Goal: Task Accomplishment & Management: Use online tool/utility

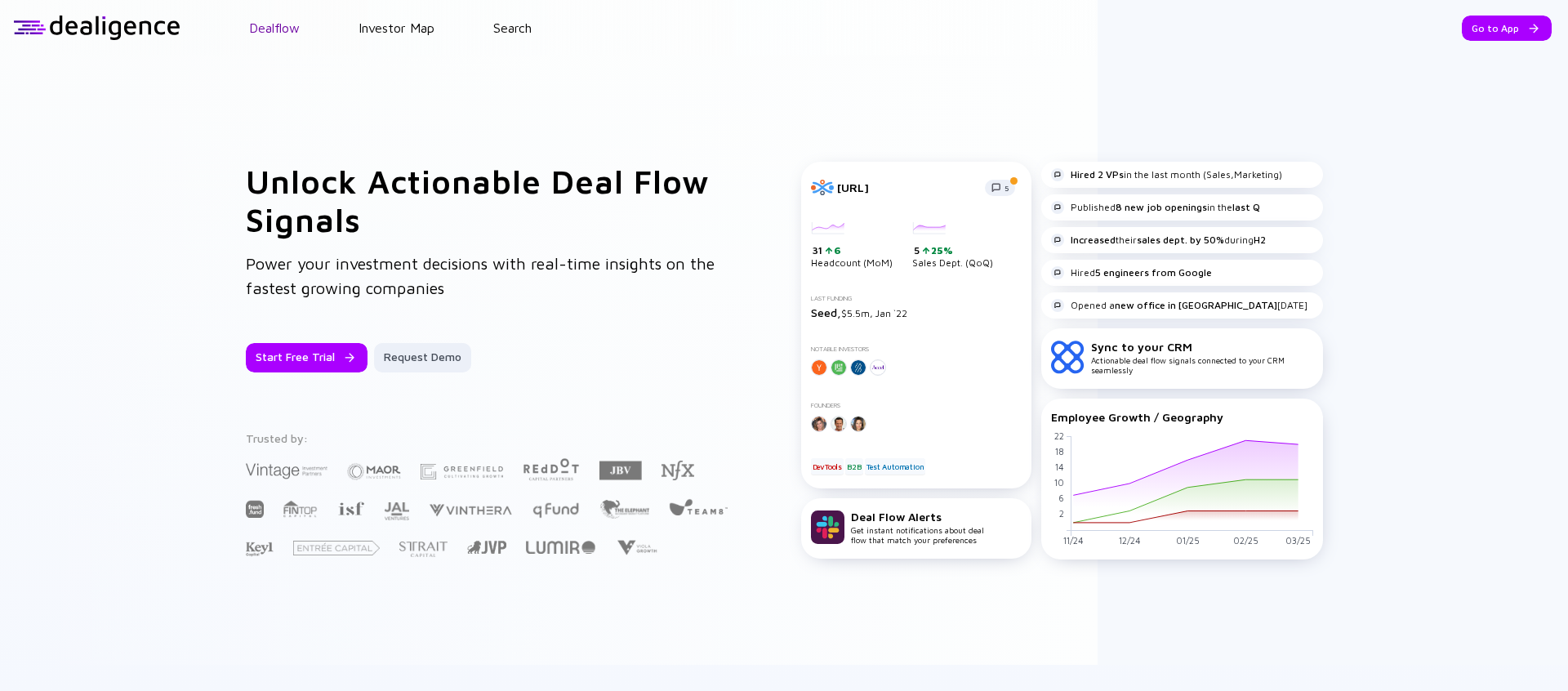
click at [282, 21] on link "Dealflow" at bounding box center [274, 27] width 51 height 15
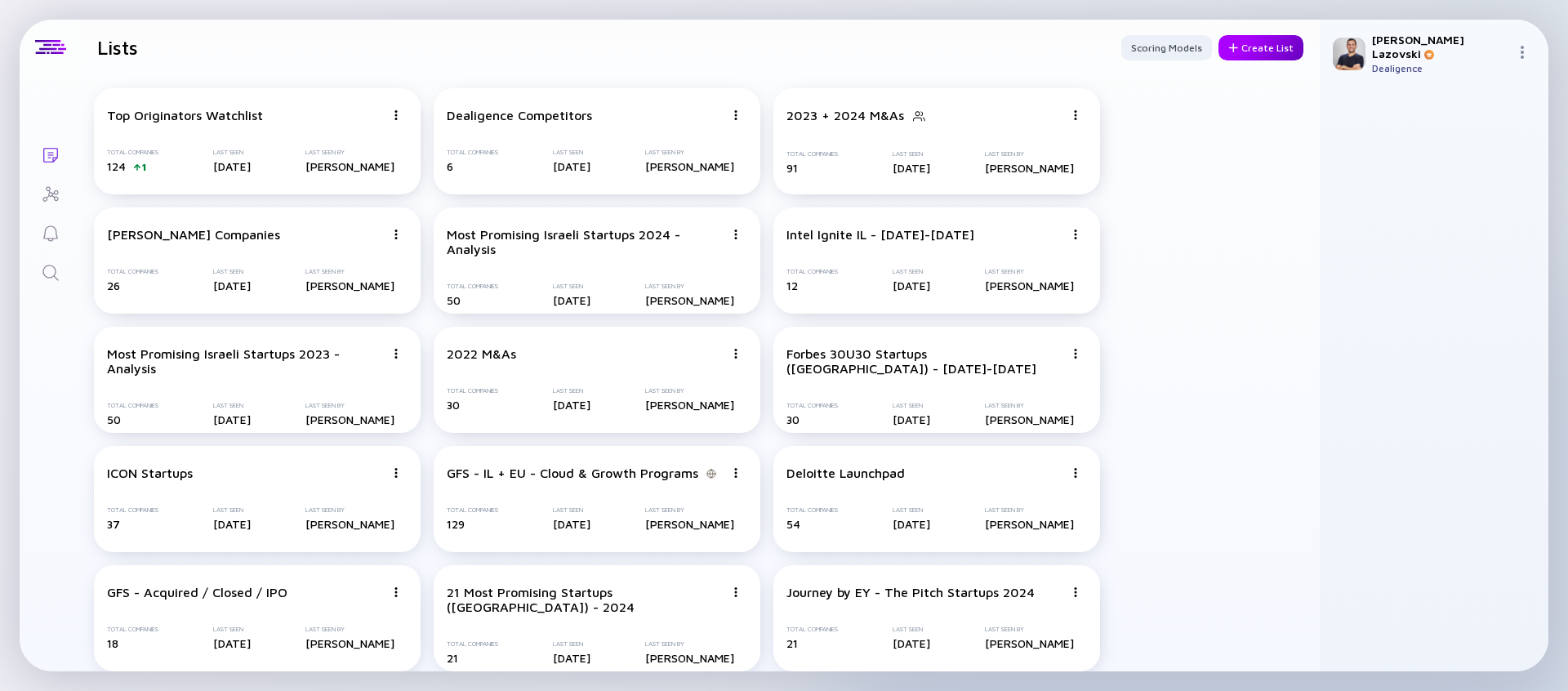
click at [1244, 46] on div "Create List" at bounding box center [1261, 47] width 85 height 25
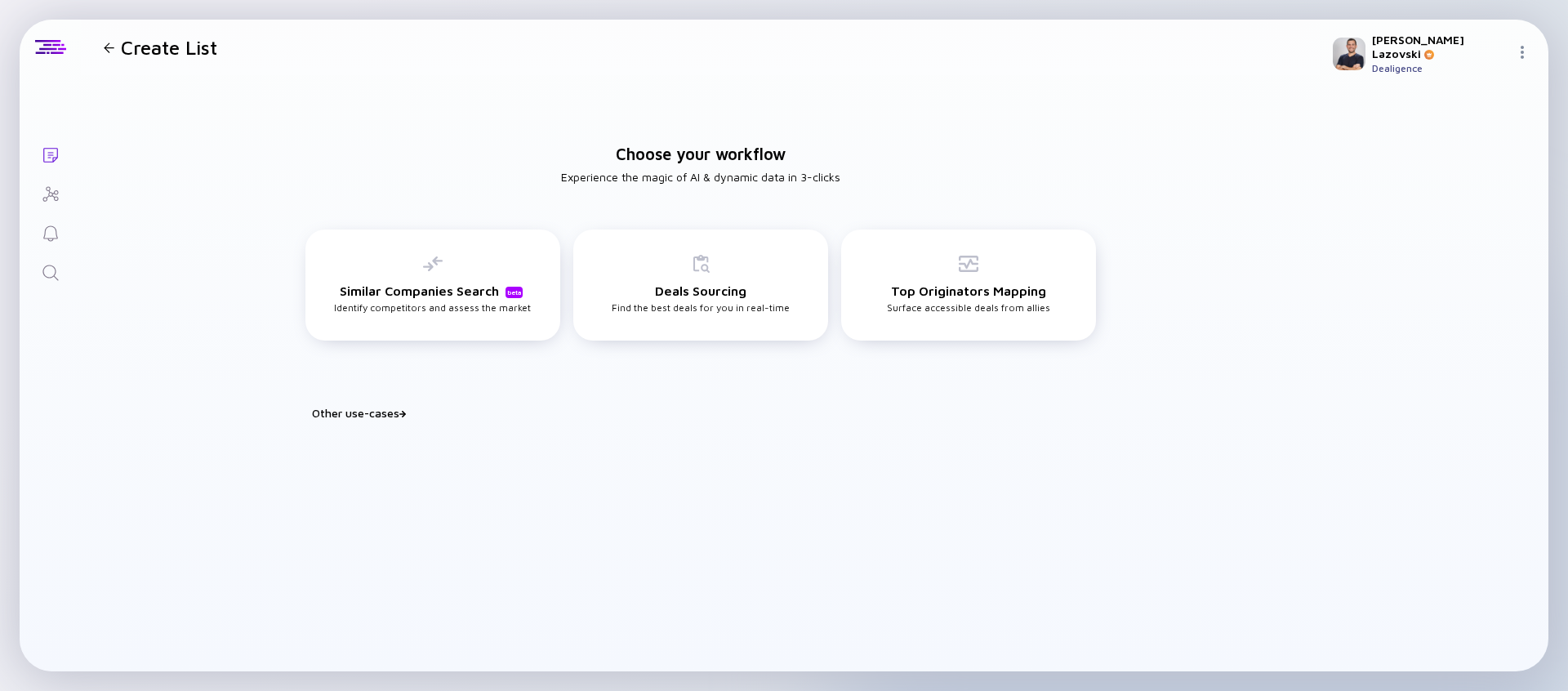
click at [357, 420] on div "Build Watchlist Score & prioritize deals to identify your next best play Portfo…" at bounding box center [701, 433] width 816 height 26
click at [381, 406] on div "Choose your workflow Experience the magic of AI & dynamic data in 3-clicks Simi…" at bounding box center [700, 275] width 1239 height 400
click at [380, 408] on div "Other use-cases" at bounding box center [711, 413] width 796 height 14
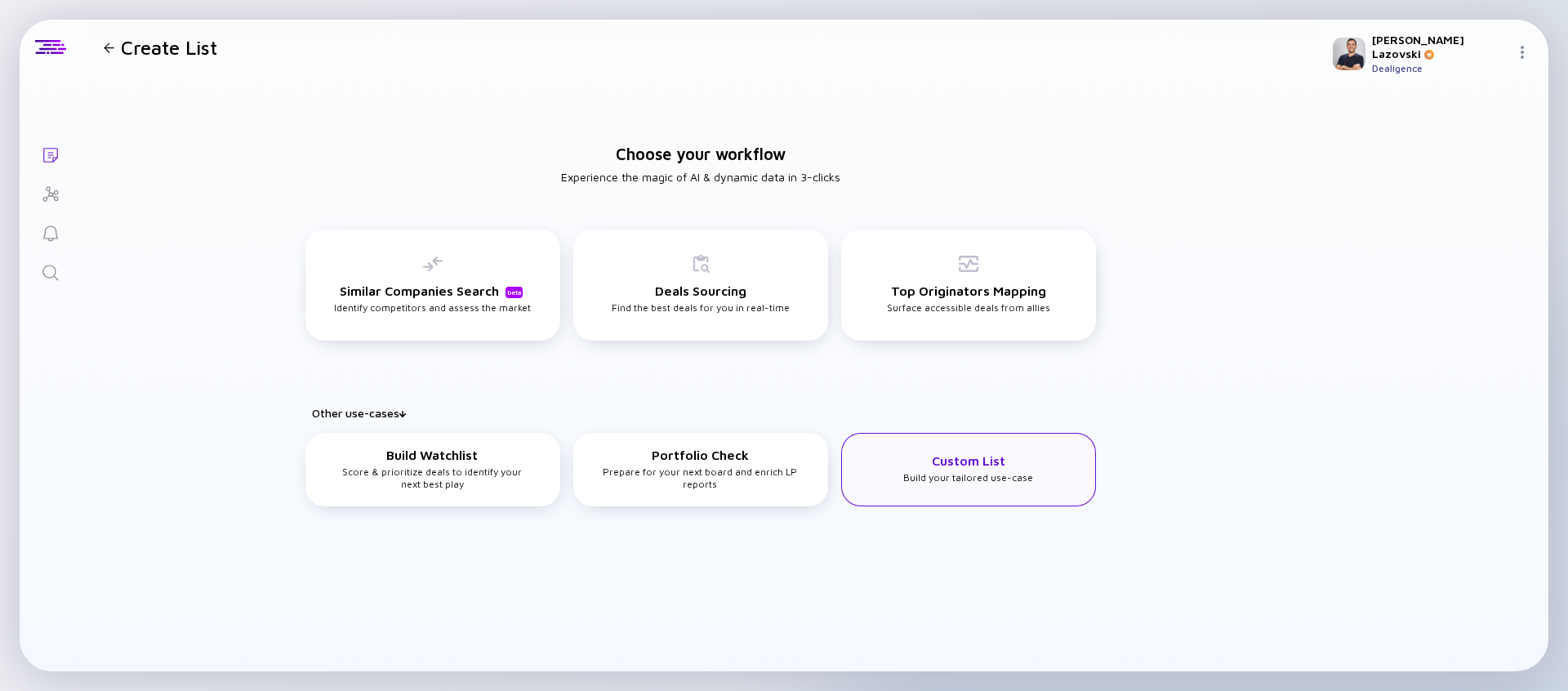
click at [909, 462] on div "Custom List Build your tailored use-case" at bounding box center [968, 468] width 130 height 30
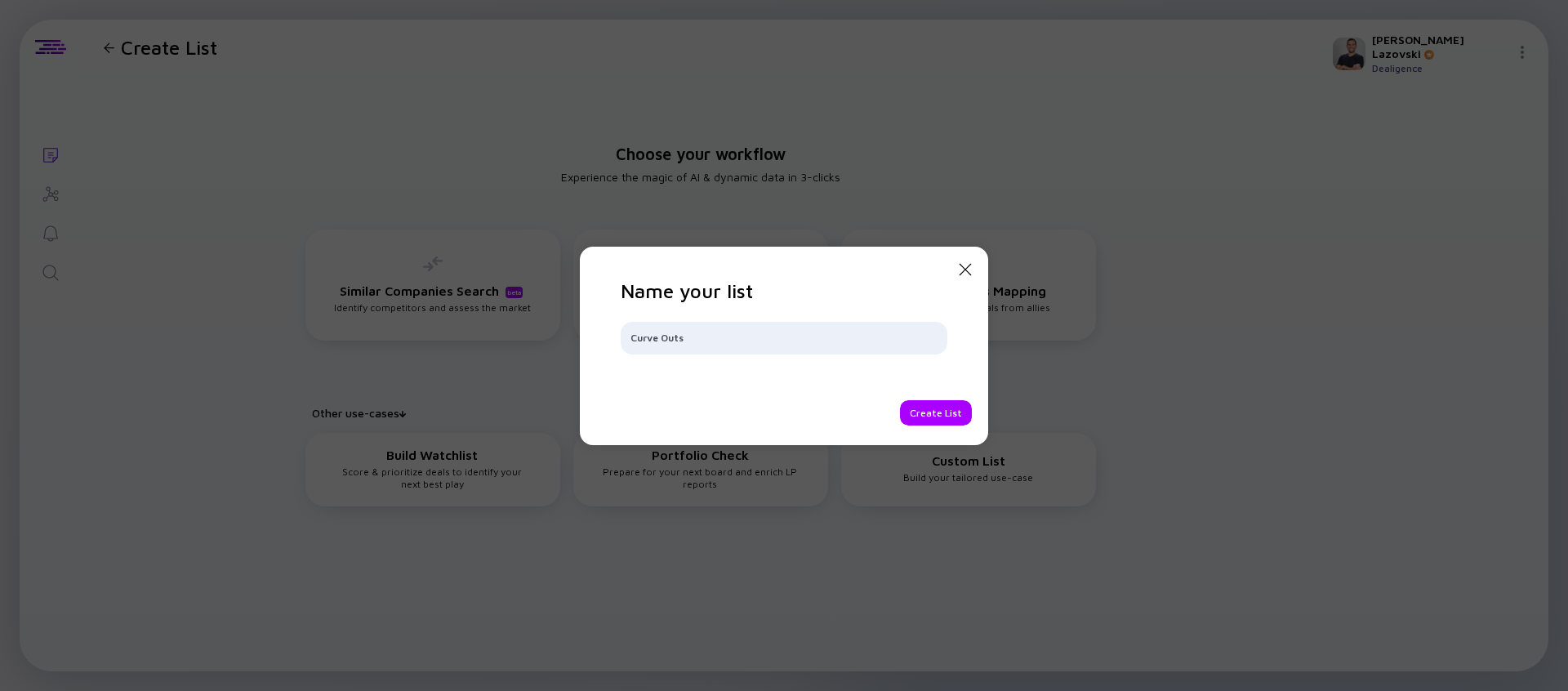
type input "Curve Outs"
click at [926, 396] on div "Name your list Curve Outs Create List" at bounding box center [784, 352] width 326 height 146
click at [930, 411] on div "Create List" at bounding box center [936, 412] width 72 height 25
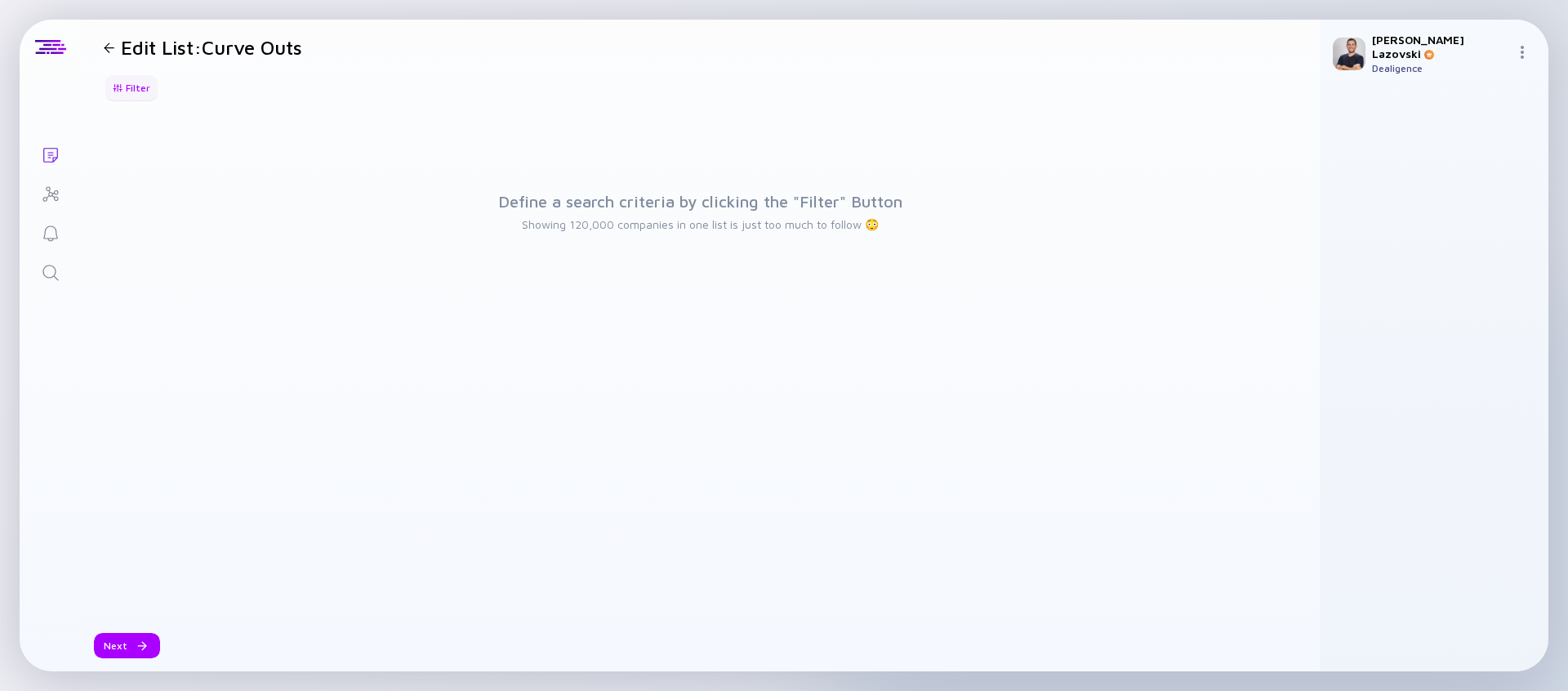
click at [138, 92] on div "Filter" at bounding box center [131, 87] width 57 height 25
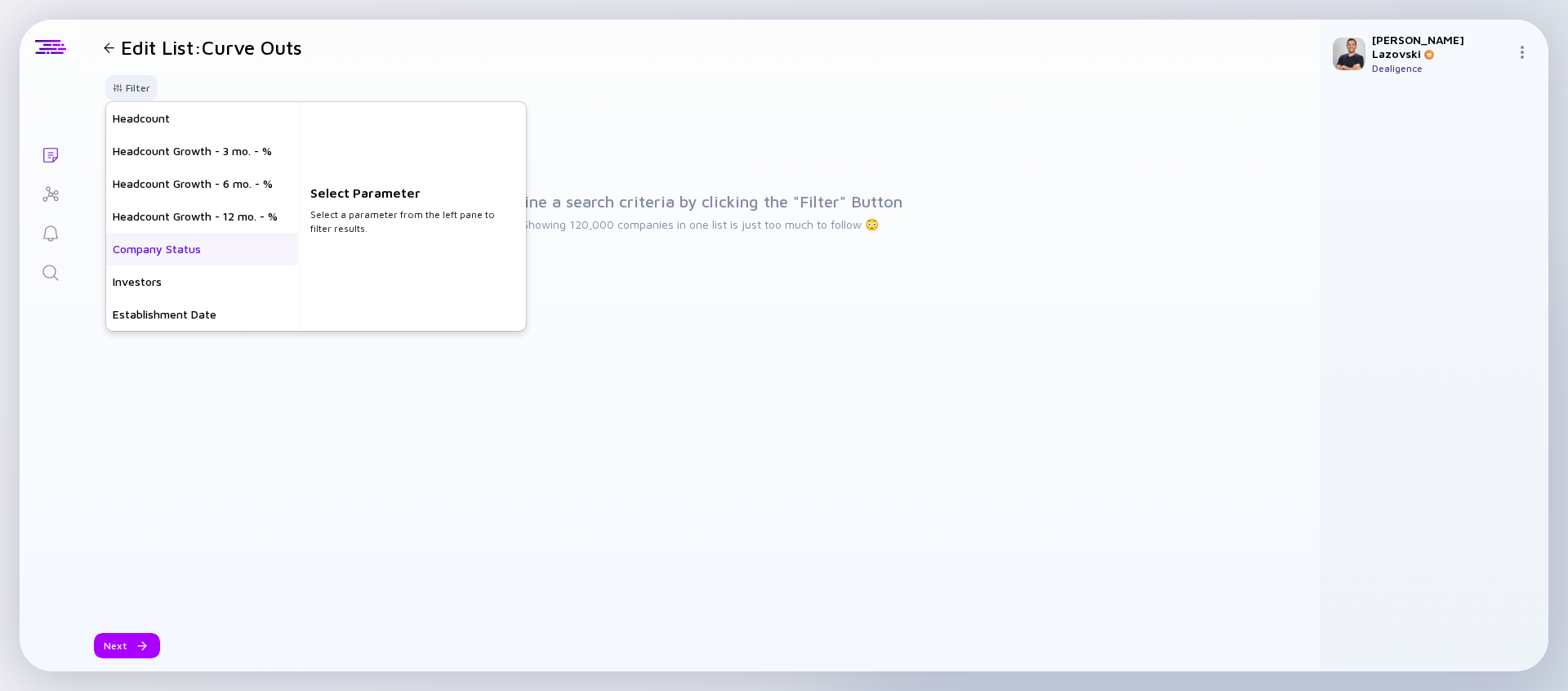
click at [172, 253] on div "Company Status" at bounding box center [201, 249] width 191 height 33
click at [364, 183] on div "Acquired" at bounding box center [411, 184] width 229 height 33
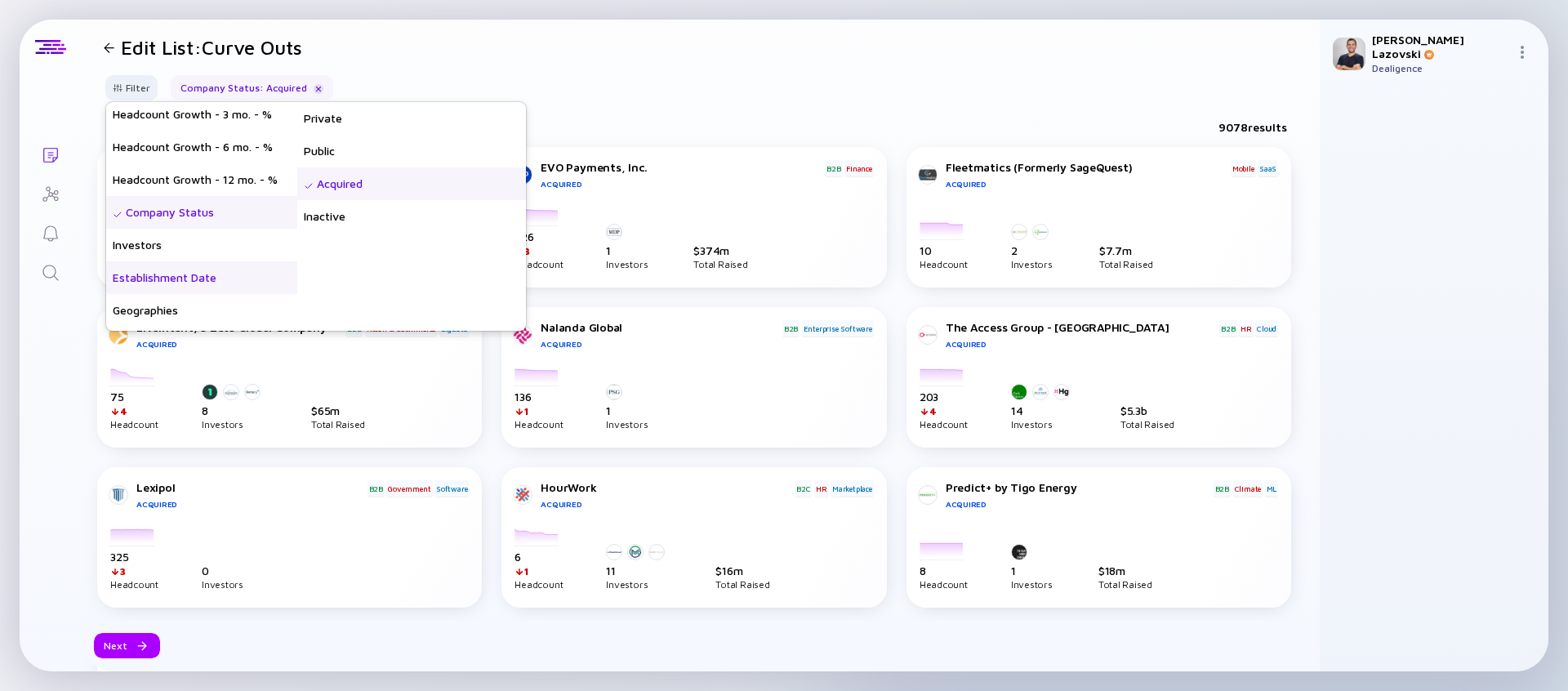
scroll to position [65, 0]
click at [186, 280] on div "Geographies" at bounding box center [201, 282] width 191 height 33
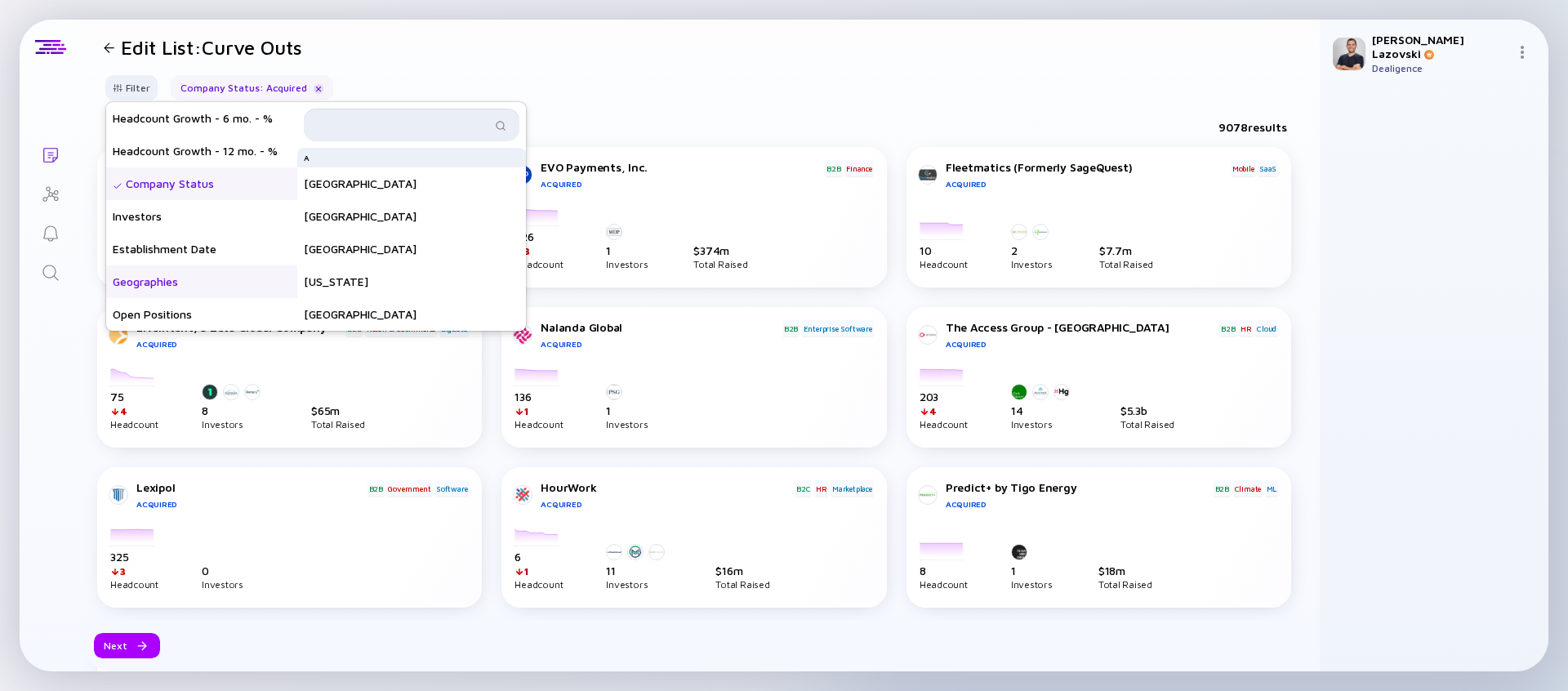
click at [373, 121] on input "text" at bounding box center [402, 125] width 178 height 16
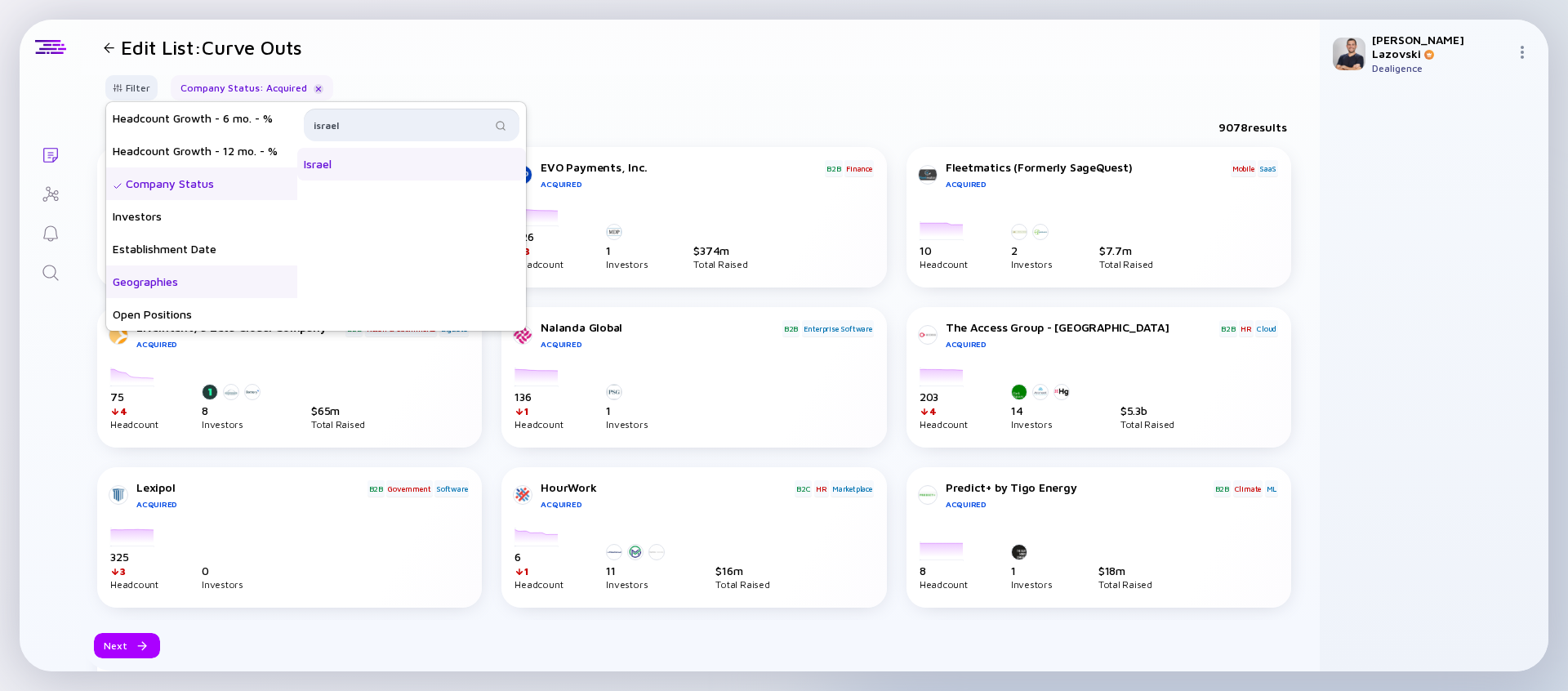
type input "israel"
click at [373, 167] on div "Israel" at bounding box center [411, 164] width 229 height 33
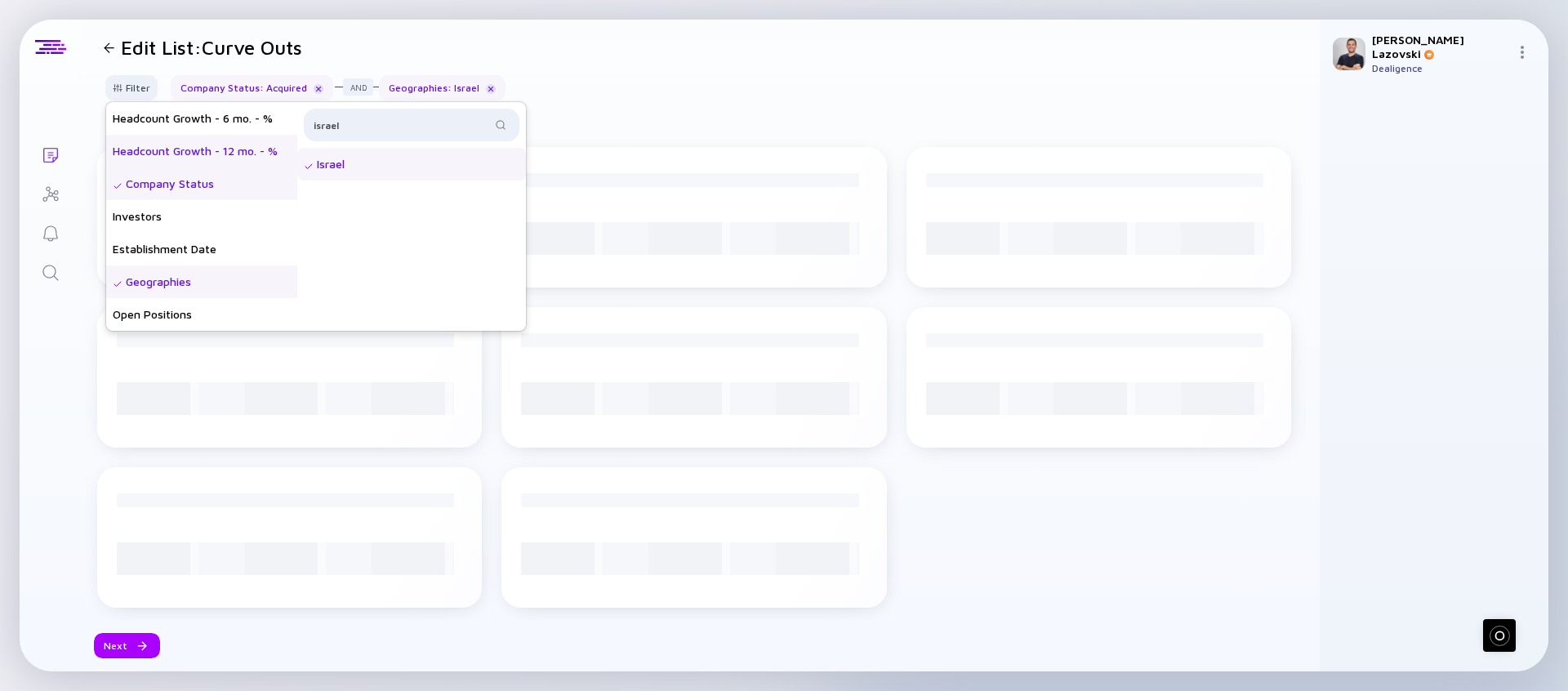
click at [210, 156] on div "Headcount Growth - 12 mo. - %" at bounding box center [201, 151] width 191 height 33
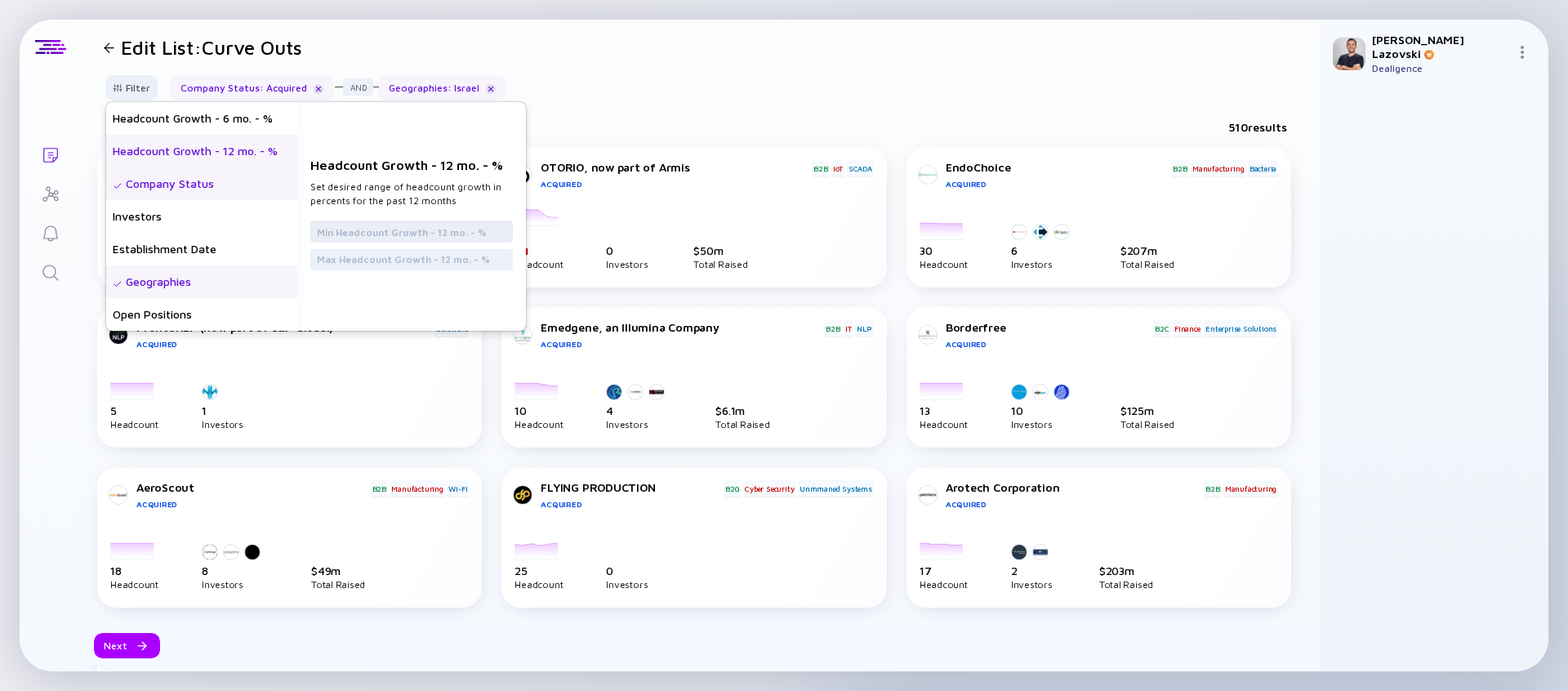
click at [335, 230] on input "text" at bounding box center [411, 232] width 190 height 16
type input "-10"
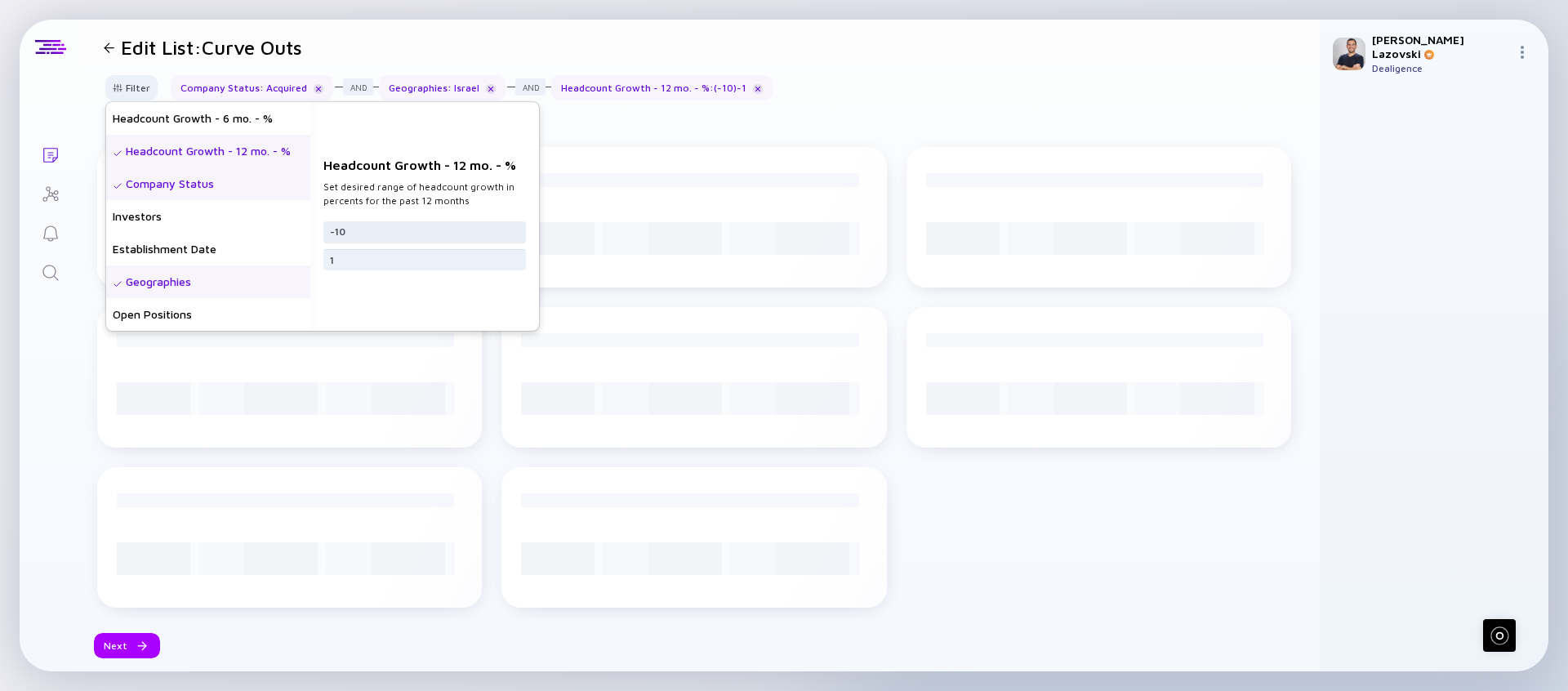
type input "10"
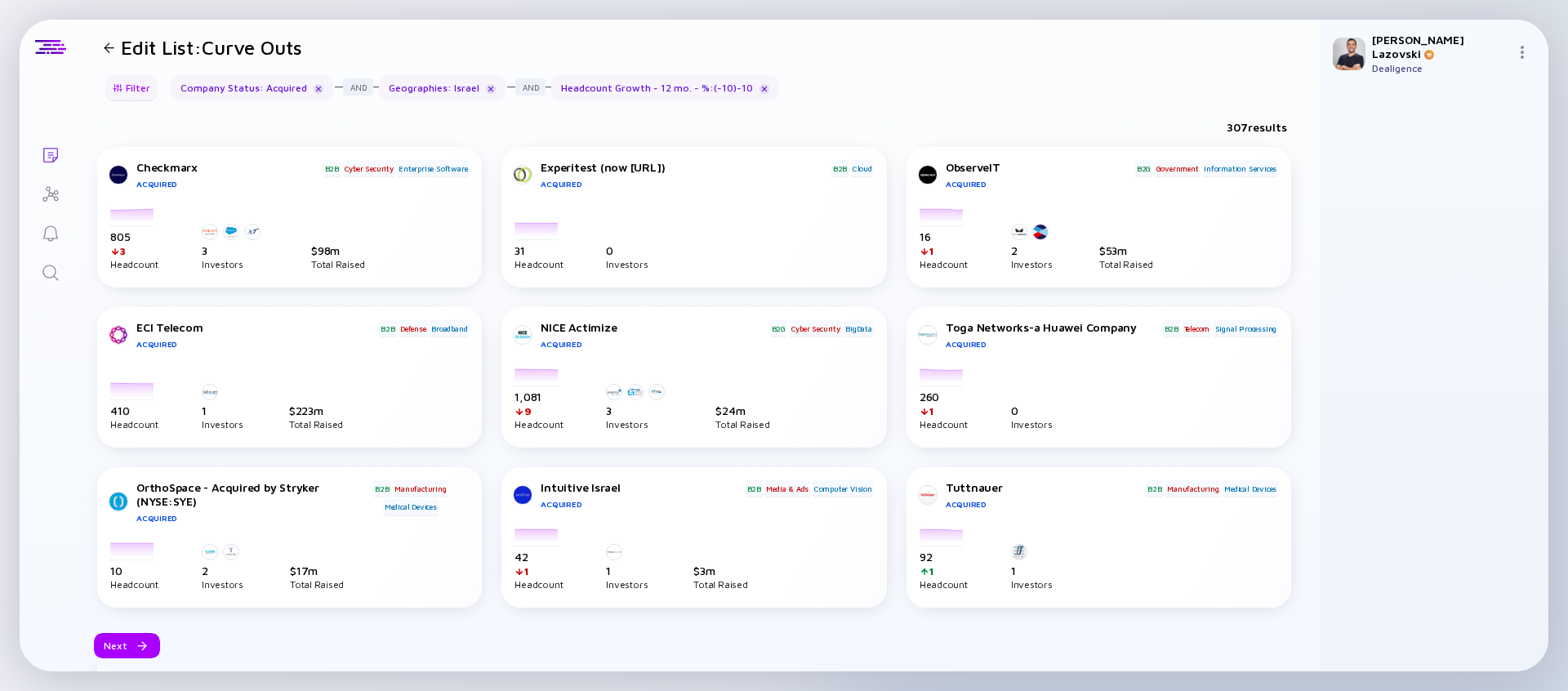
click at [132, 84] on div "Filter" at bounding box center [131, 87] width 57 height 25
click at [142, 94] on div "Filter" at bounding box center [131, 87] width 57 height 25
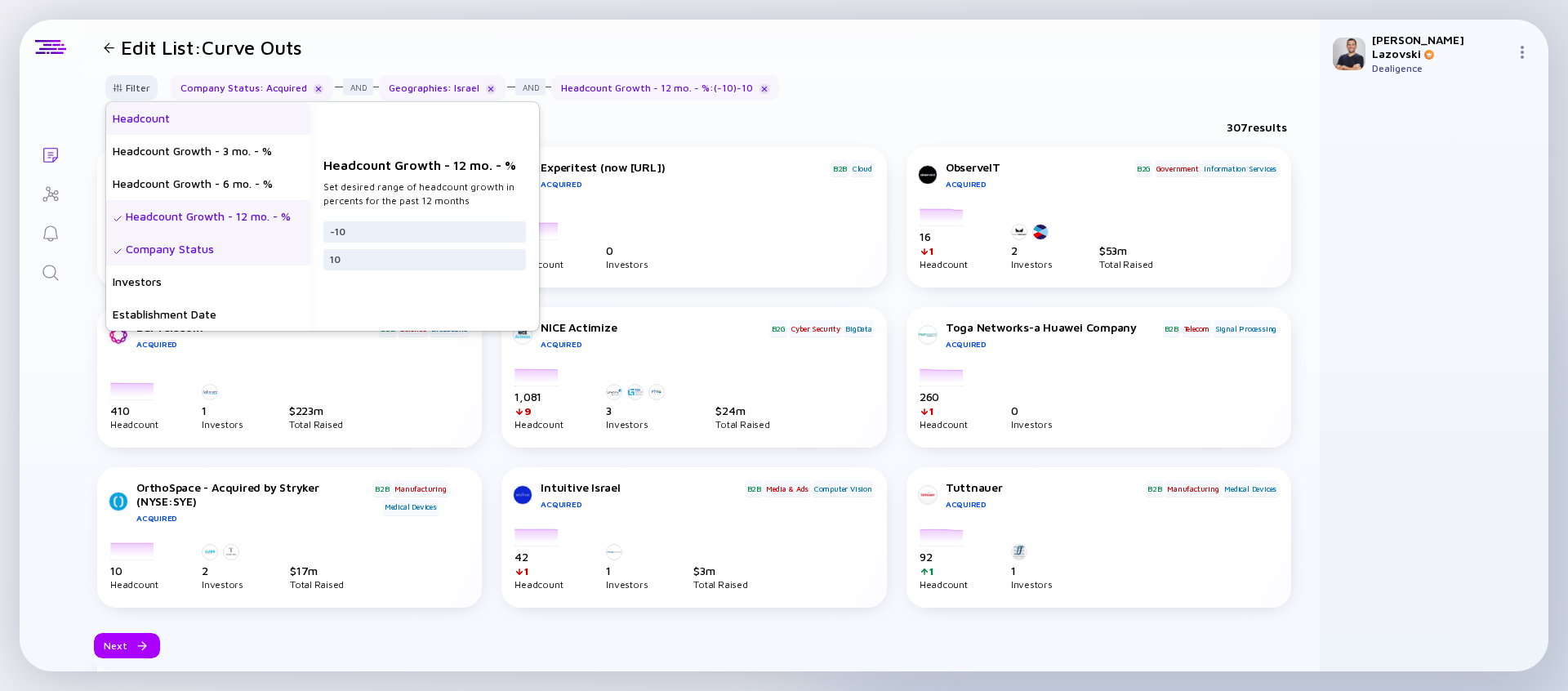
click at [150, 105] on div "Headcount" at bounding box center [208, 118] width 205 height 33
click at [376, 218] on input "text" at bounding box center [425, 226] width 190 height 16
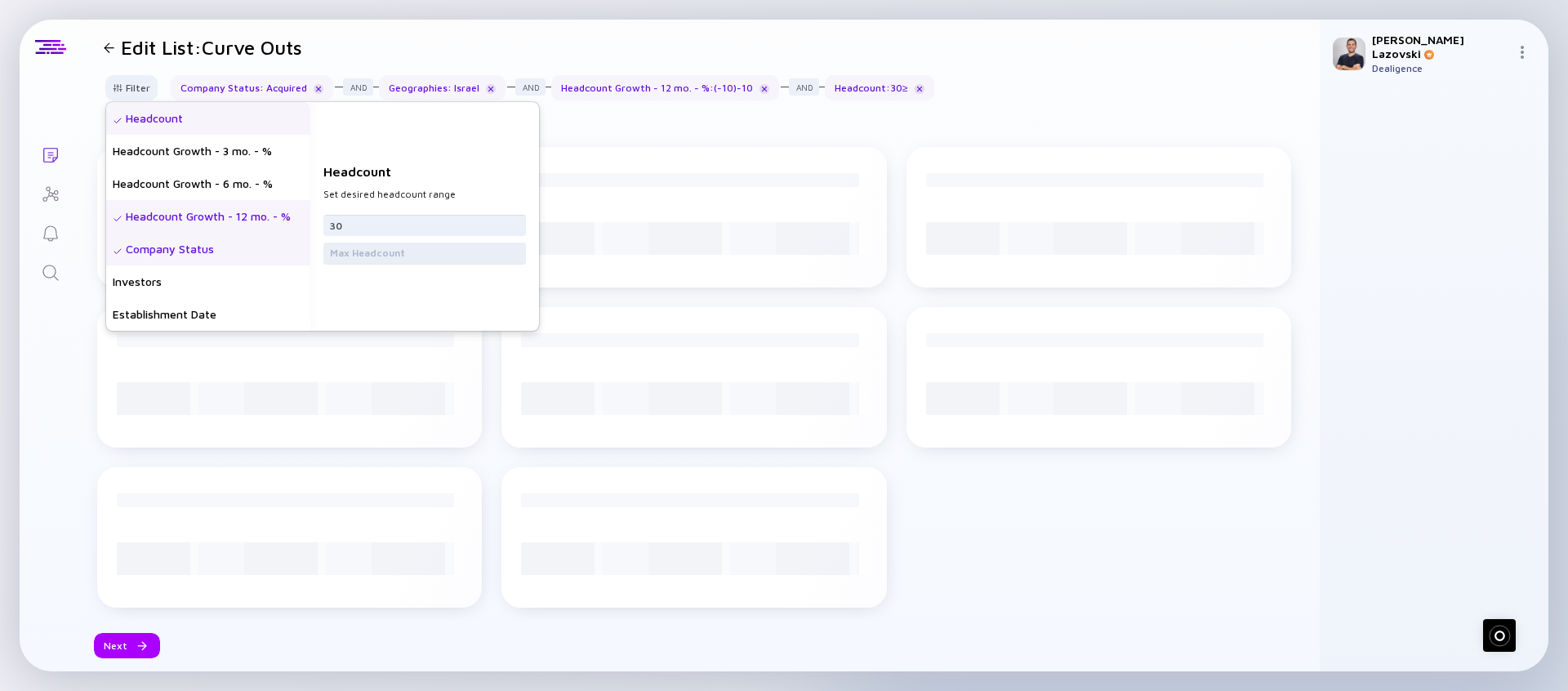
type input "30"
click at [370, 252] on input "text" at bounding box center [425, 253] width 190 height 16
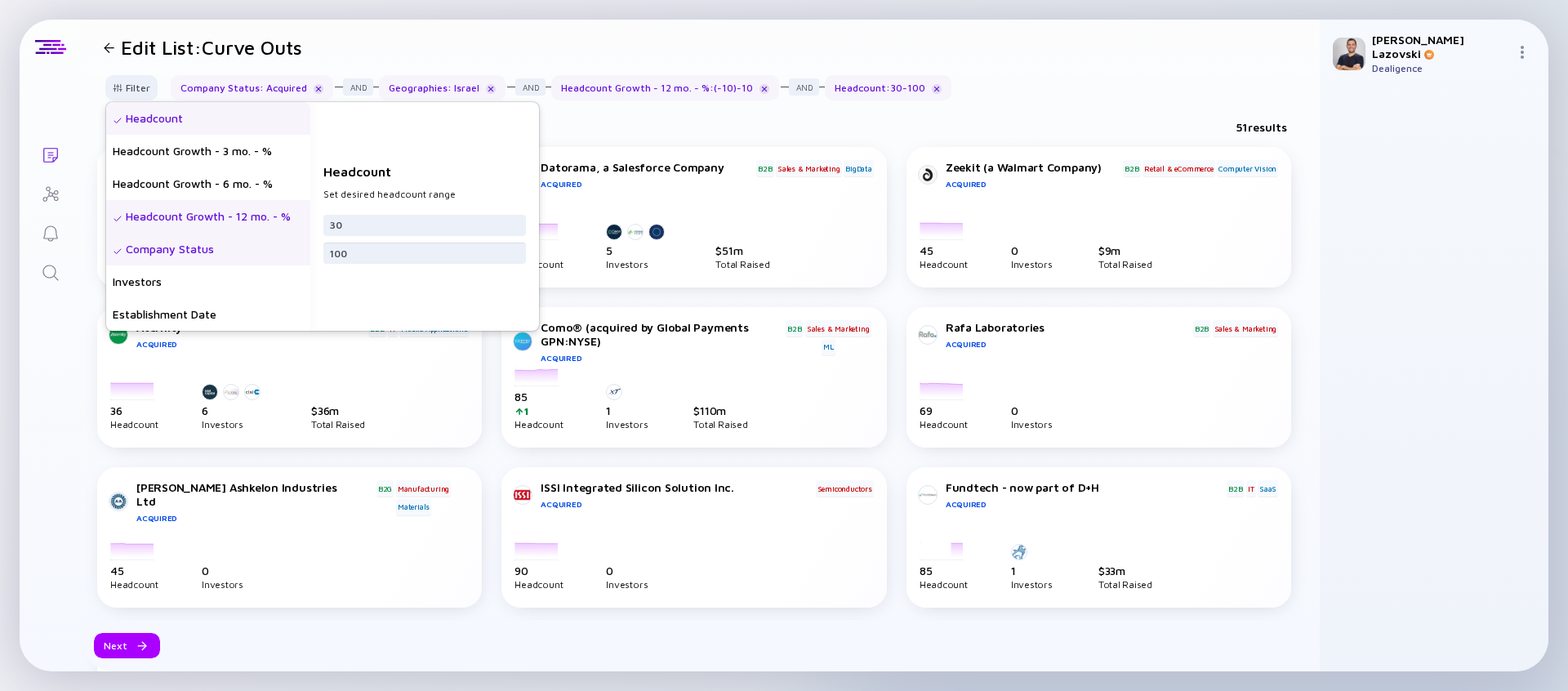
type input "100"
click at [967, 104] on div "Filter Headcount Headcount Growth - 3 mo. - % Headcount Growth - 6 mo. - % Head…" at bounding box center [700, 94] width 1239 height 38
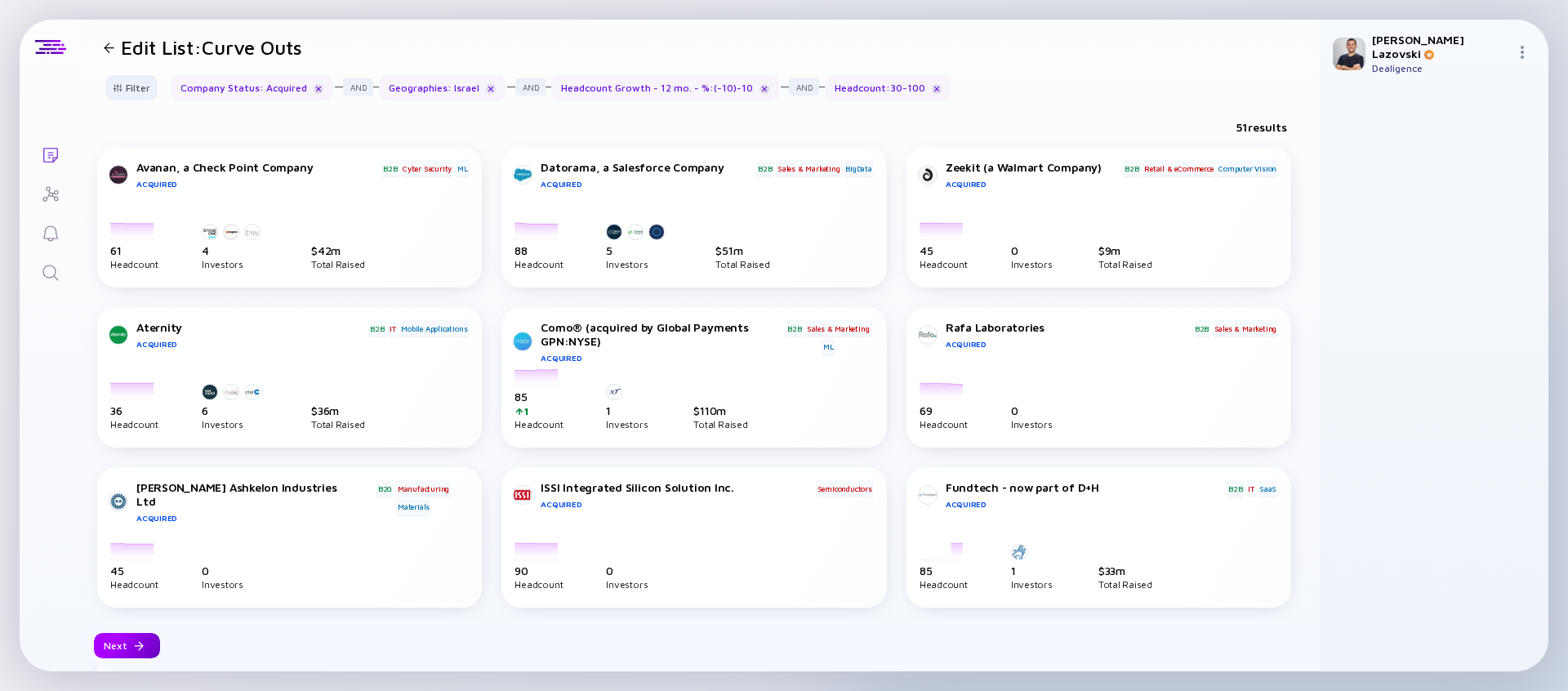
click at [134, 649] on div at bounding box center [139, 646] width 10 height 10
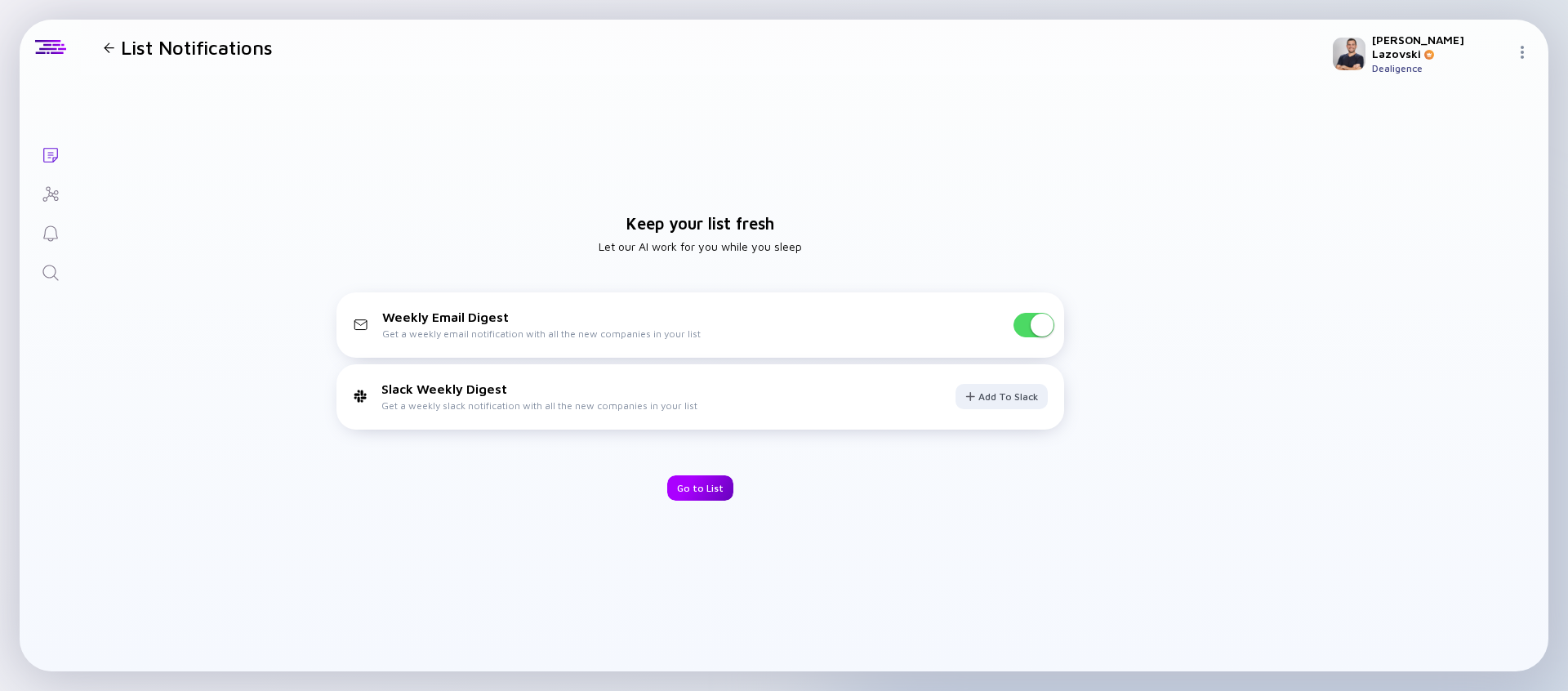
click at [681, 483] on div "Go to List" at bounding box center [700, 487] width 66 height 25
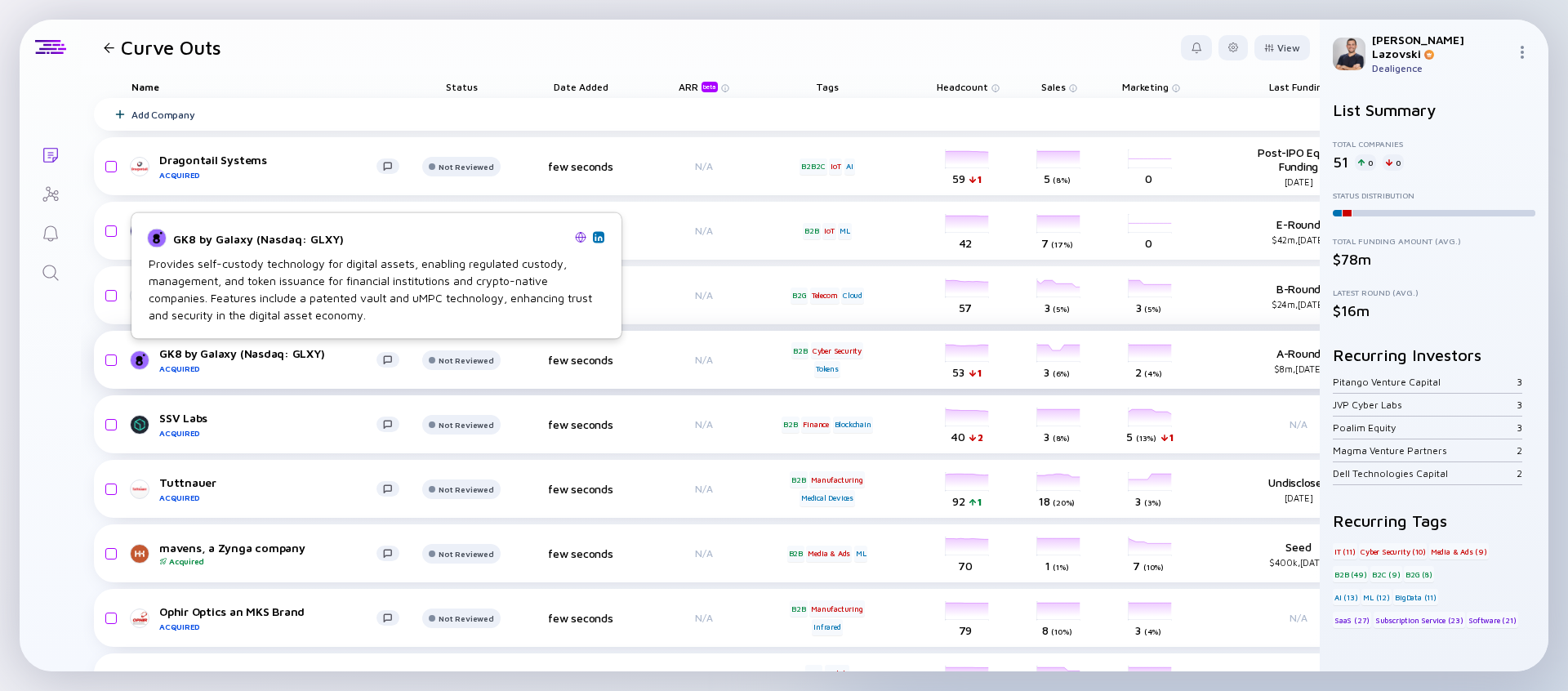
click at [200, 352] on div "GK8 by Galaxy (Nasdaq: GLXY) Acquired" at bounding box center [268, 359] width 218 height 27
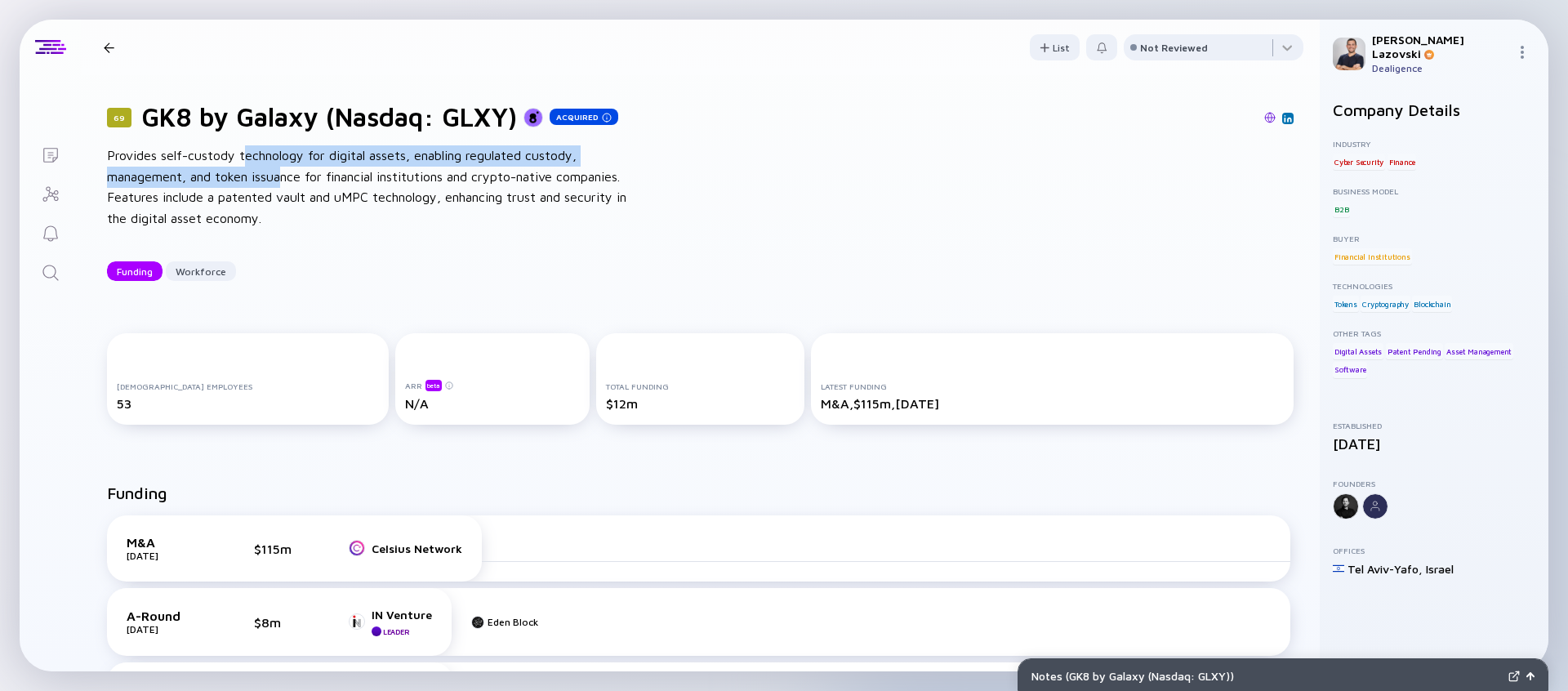
drag, startPoint x: 270, startPoint y: 168, endPoint x: 376, endPoint y: 184, distance: 107.2
click at [376, 184] on div "Provides self-custody technology for digital assets, enabling regulated custody…" at bounding box center [368, 187] width 523 height 83
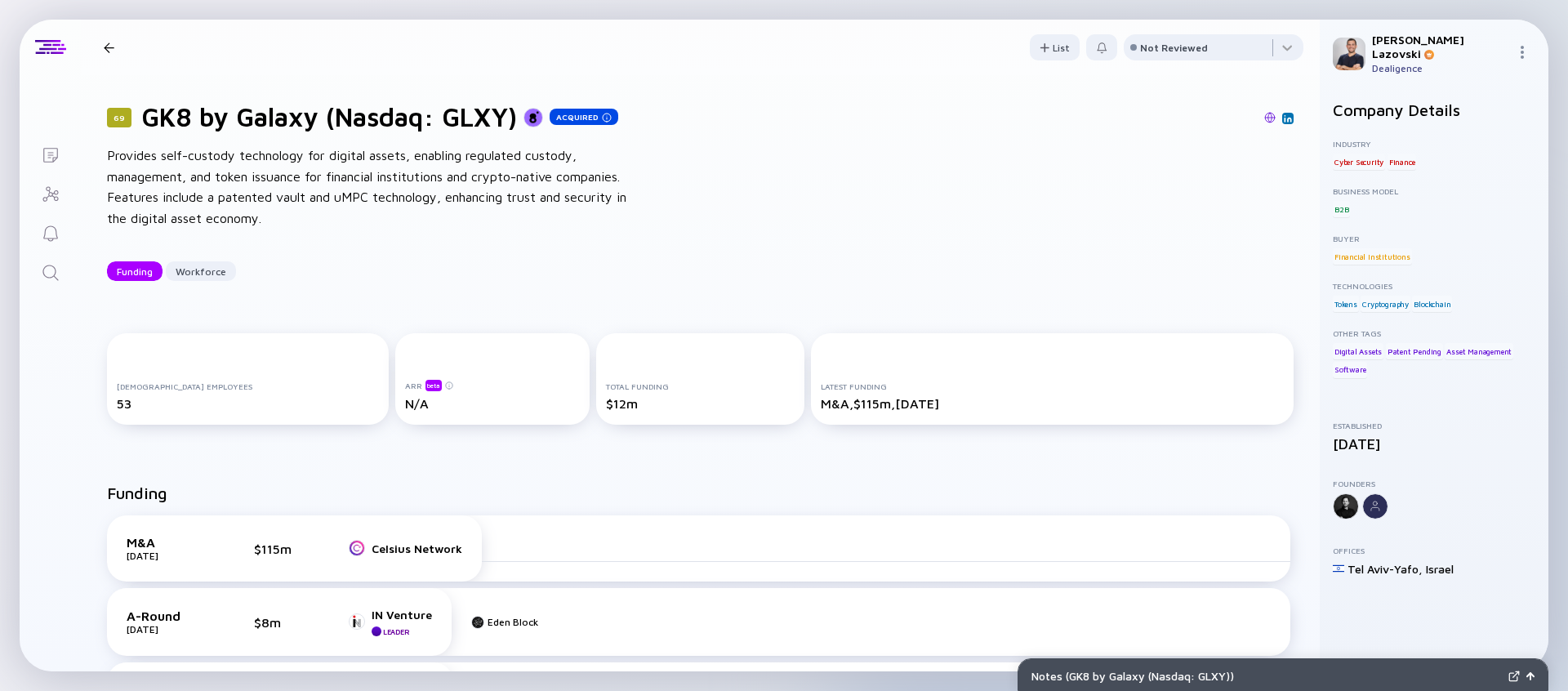
click at [375, 188] on div "Provides self-custody technology for digital assets, enabling regulated custody…" at bounding box center [368, 187] width 523 height 83
click at [104, 47] on div at bounding box center [109, 48] width 11 height 11
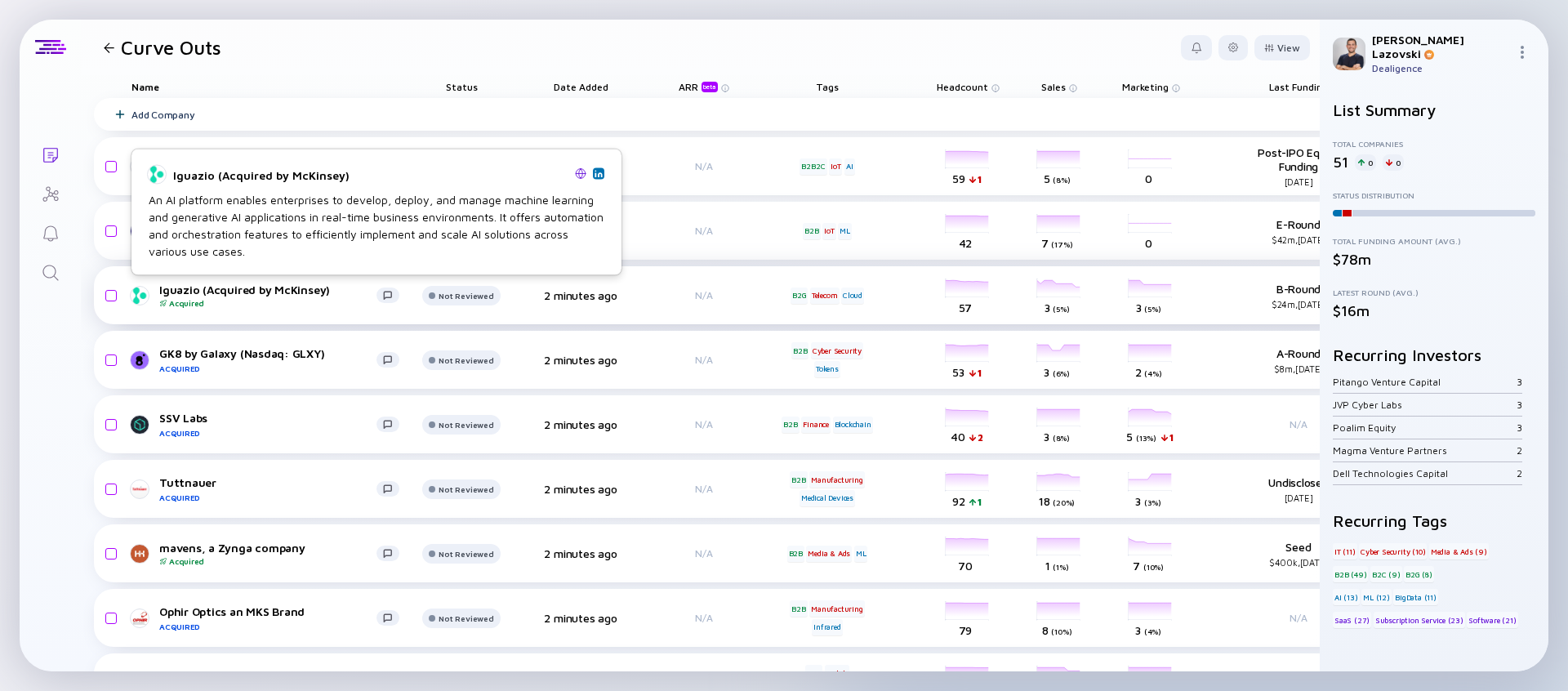
click at [172, 290] on div "Iguazio (Acquired by McKinsey) Acquired" at bounding box center [268, 295] width 218 height 25
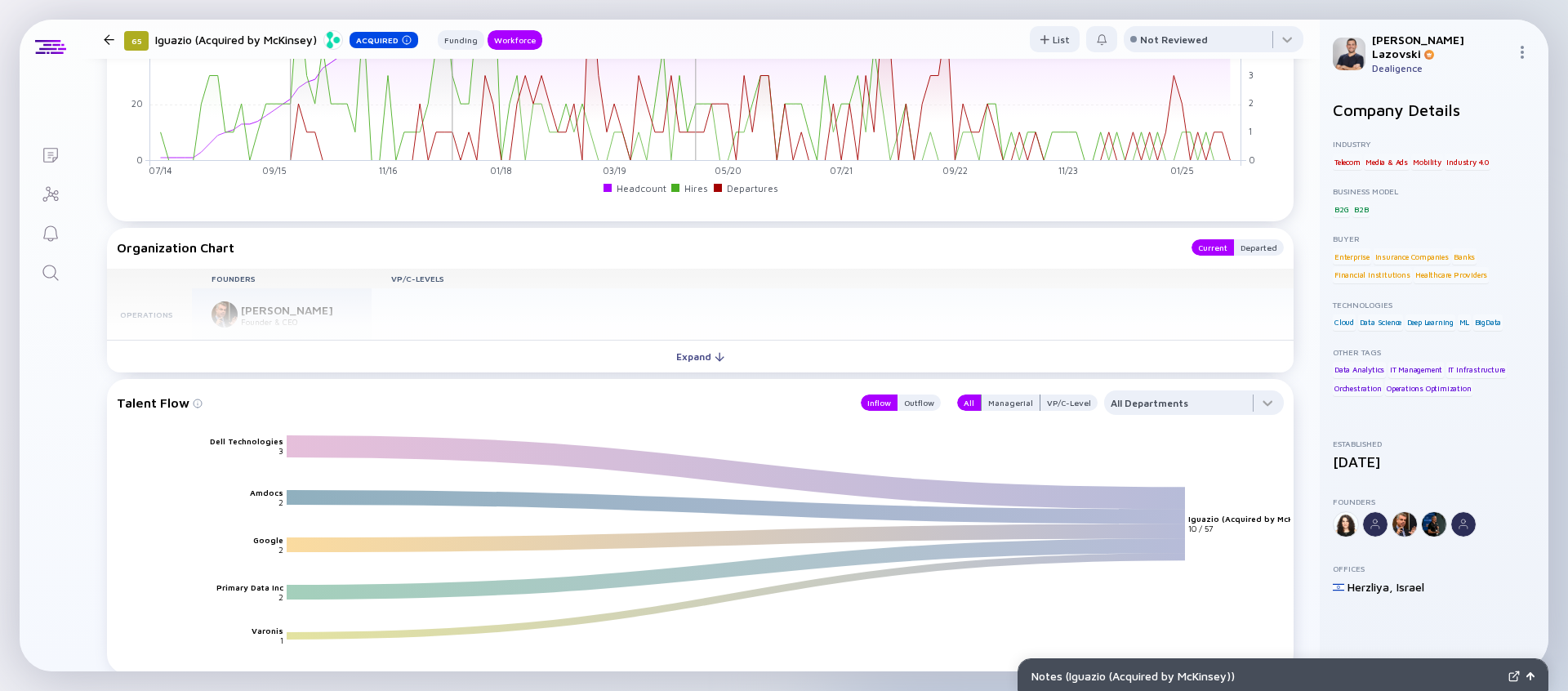
scroll to position [1513, 0]
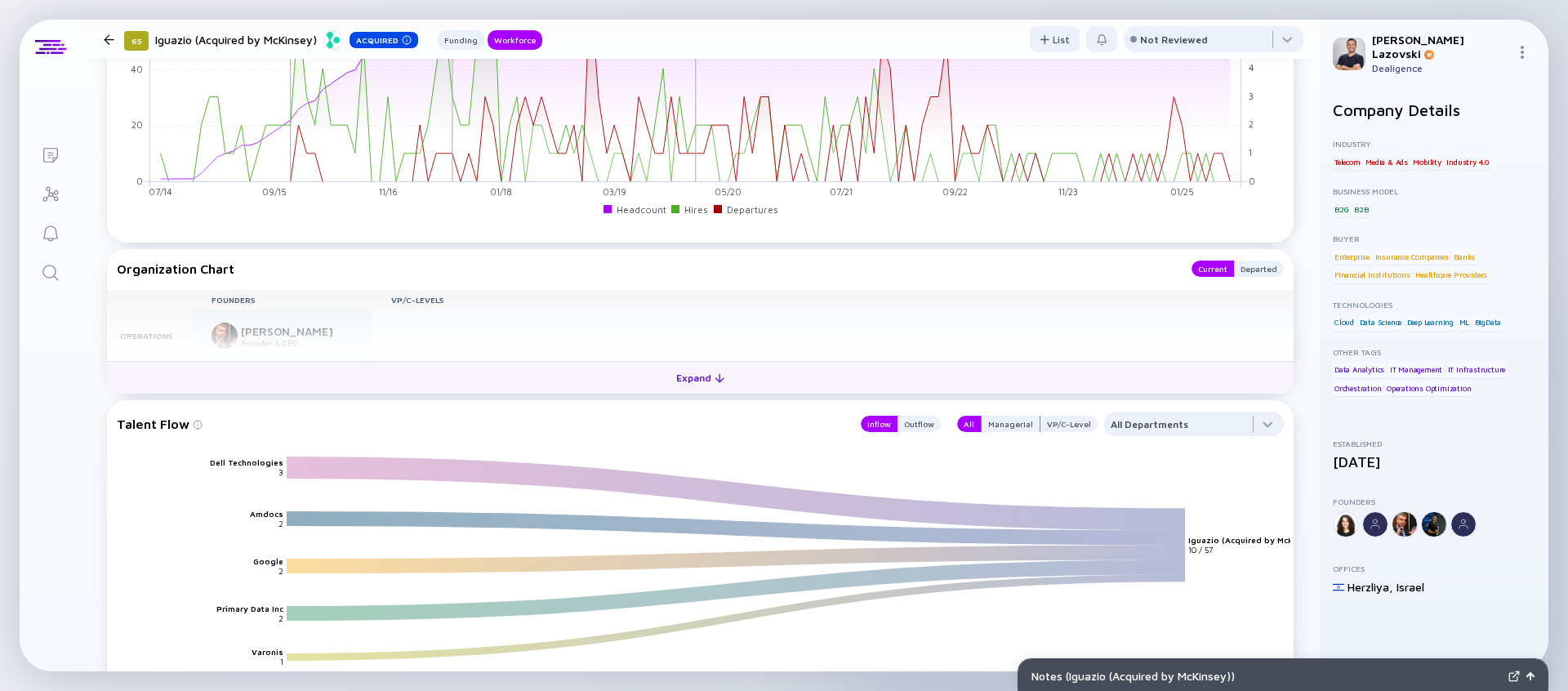
click at [563, 382] on button "Expand" at bounding box center [700, 377] width 1187 height 33
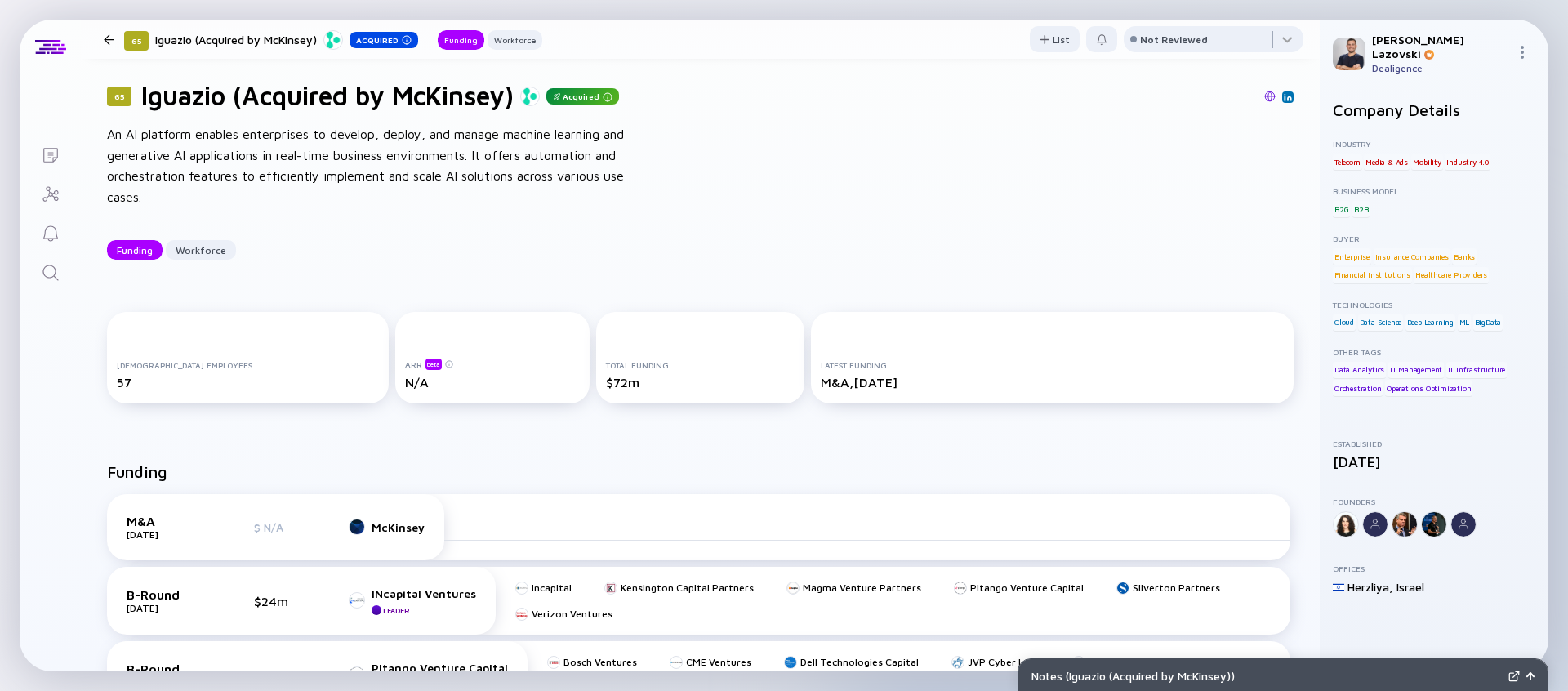
scroll to position [0, 0]
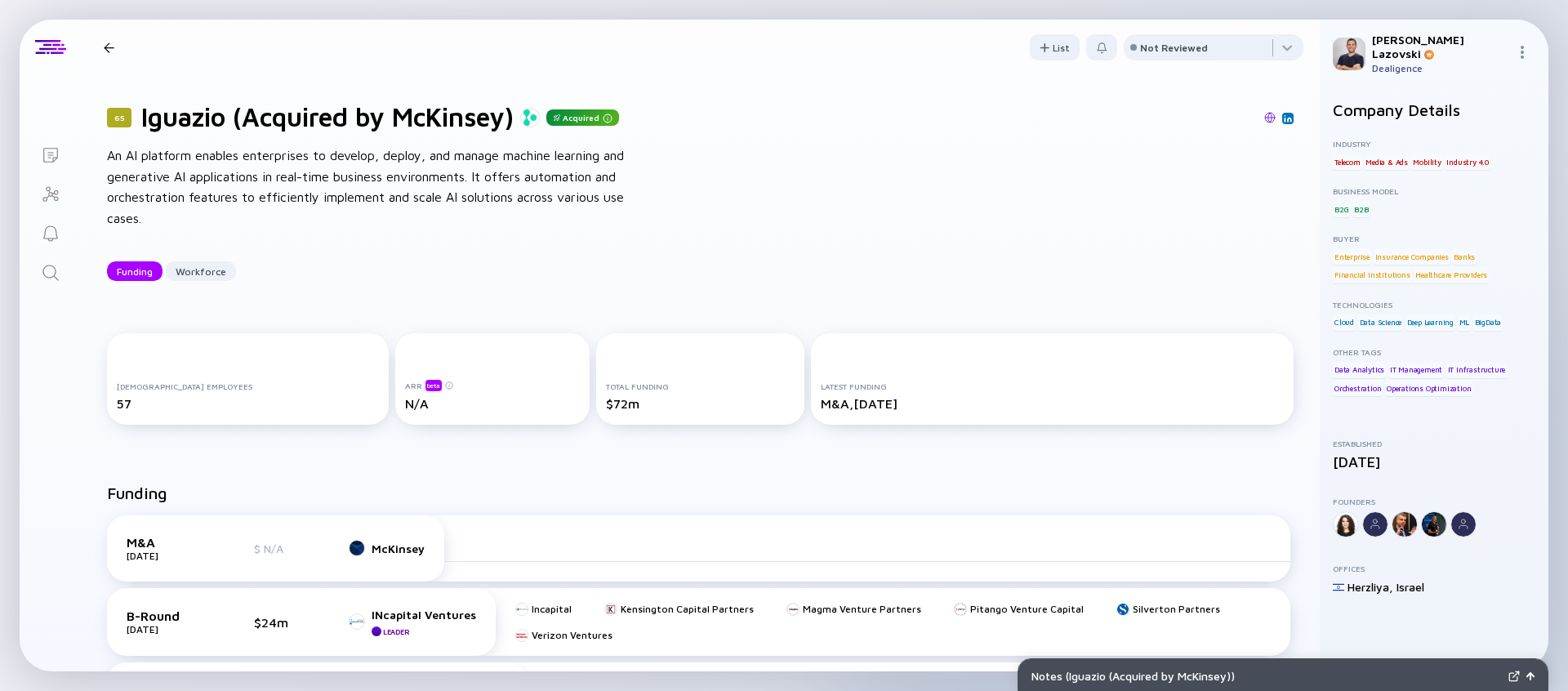
click at [109, 49] on div at bounding box center [109, 48] width 11 height 11
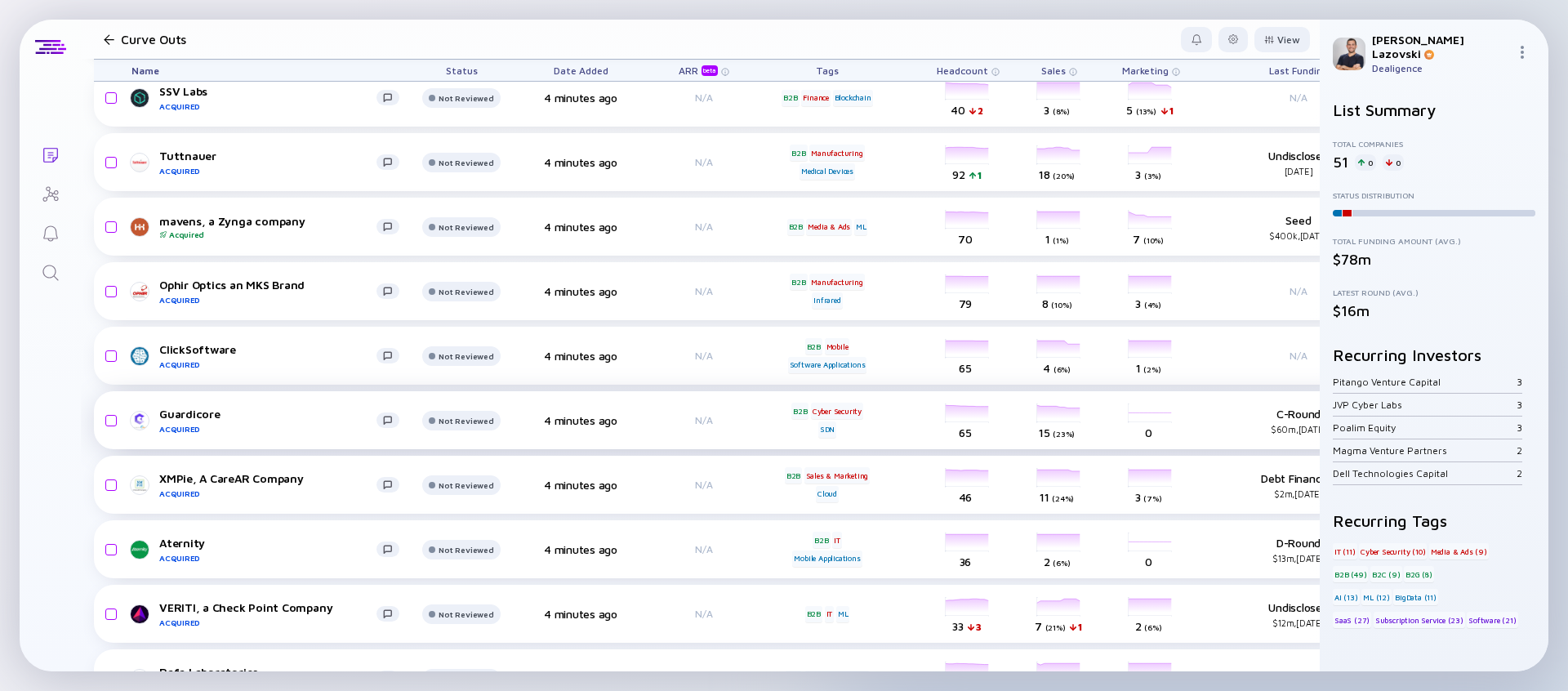
scroll to position [392, 0]
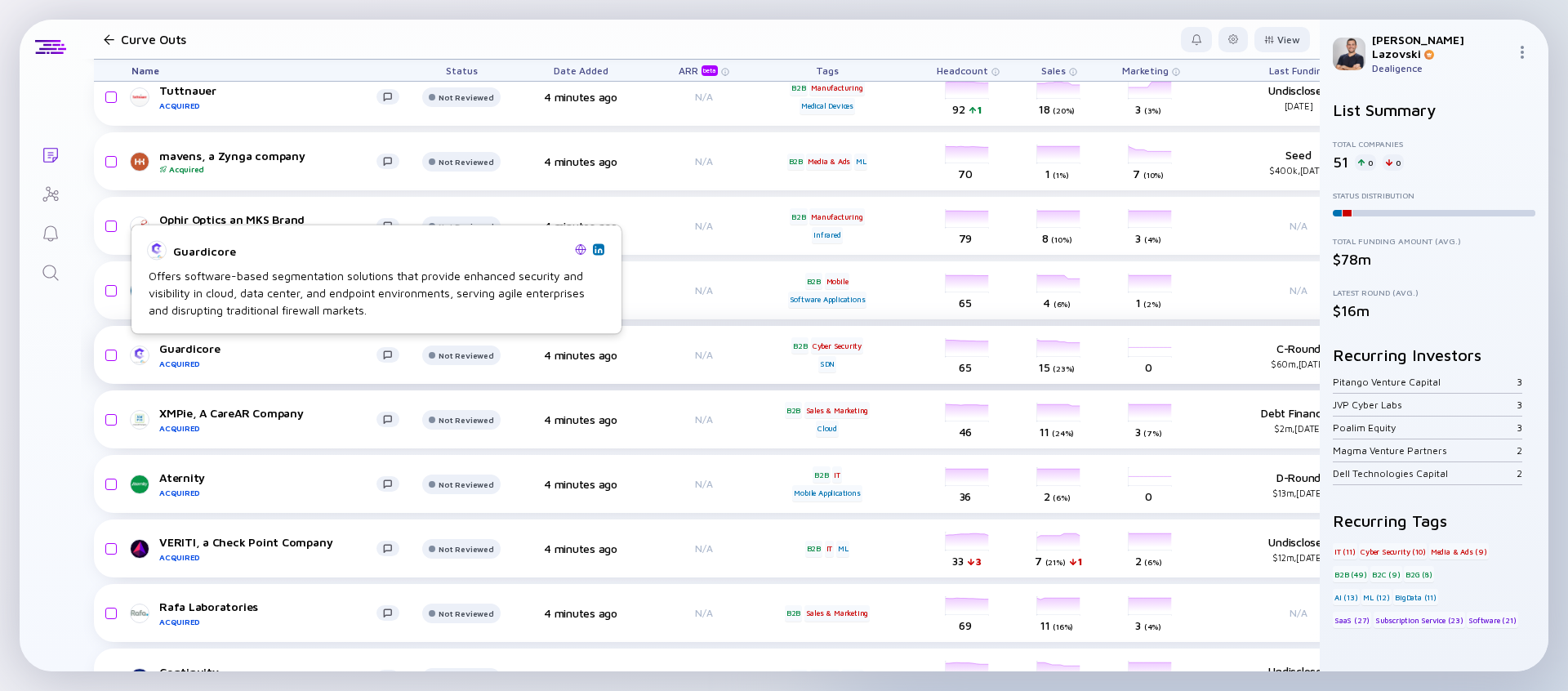
click at [200, 348] on div "Guardicore Acquired" at bounding box center [268, 354] width 218 height 27
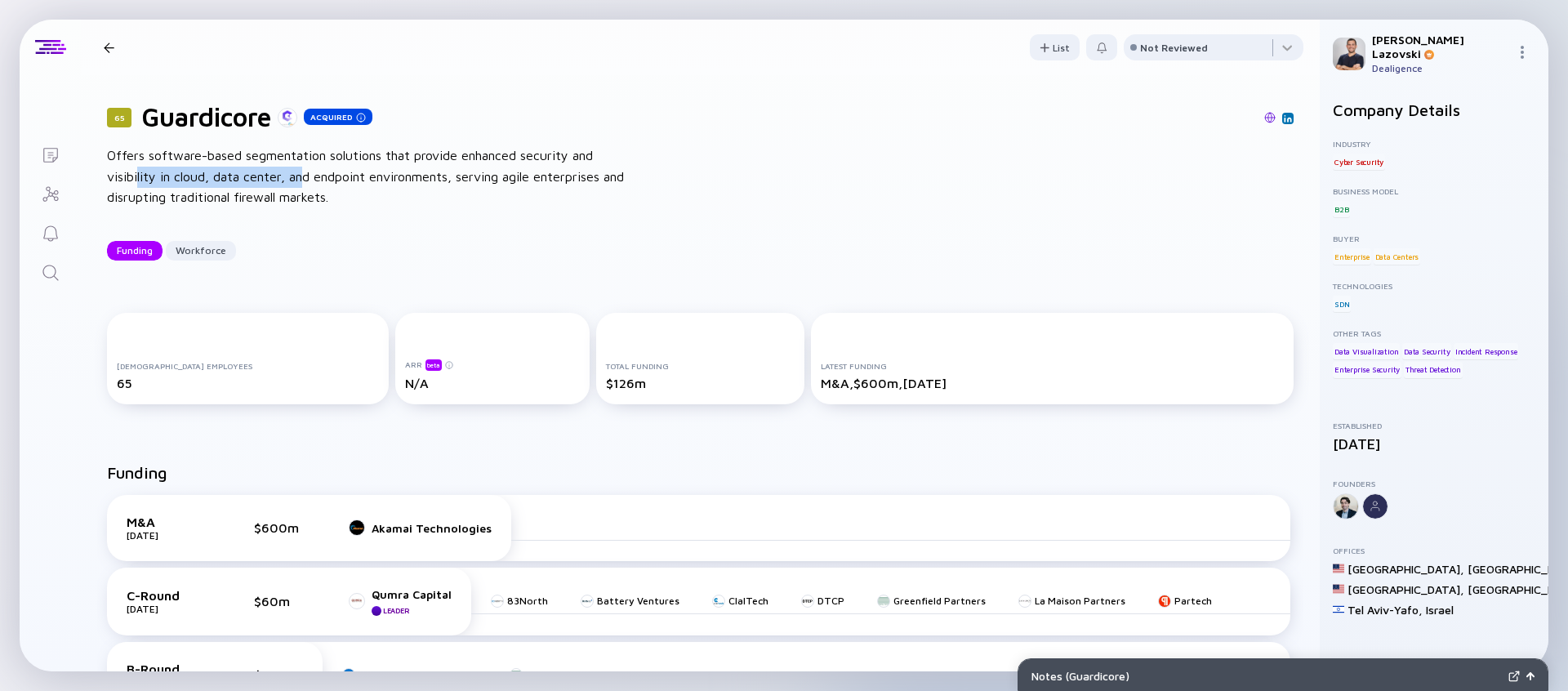
drag, startPoint x: 137, startPoint y: 168, endPoint x: 308, endPoint y: 178, distance: 171.3
click at [308, 178] on div "Offers software-based segmentation solutions that provide enhanced security and…" at bounding box center [368, 177] width 523 height 63
click at [308, 179] on div "Offers software-based segmentation solutions that provide enhanced security and…" at bounding box center [368, 177] width 523 height 63
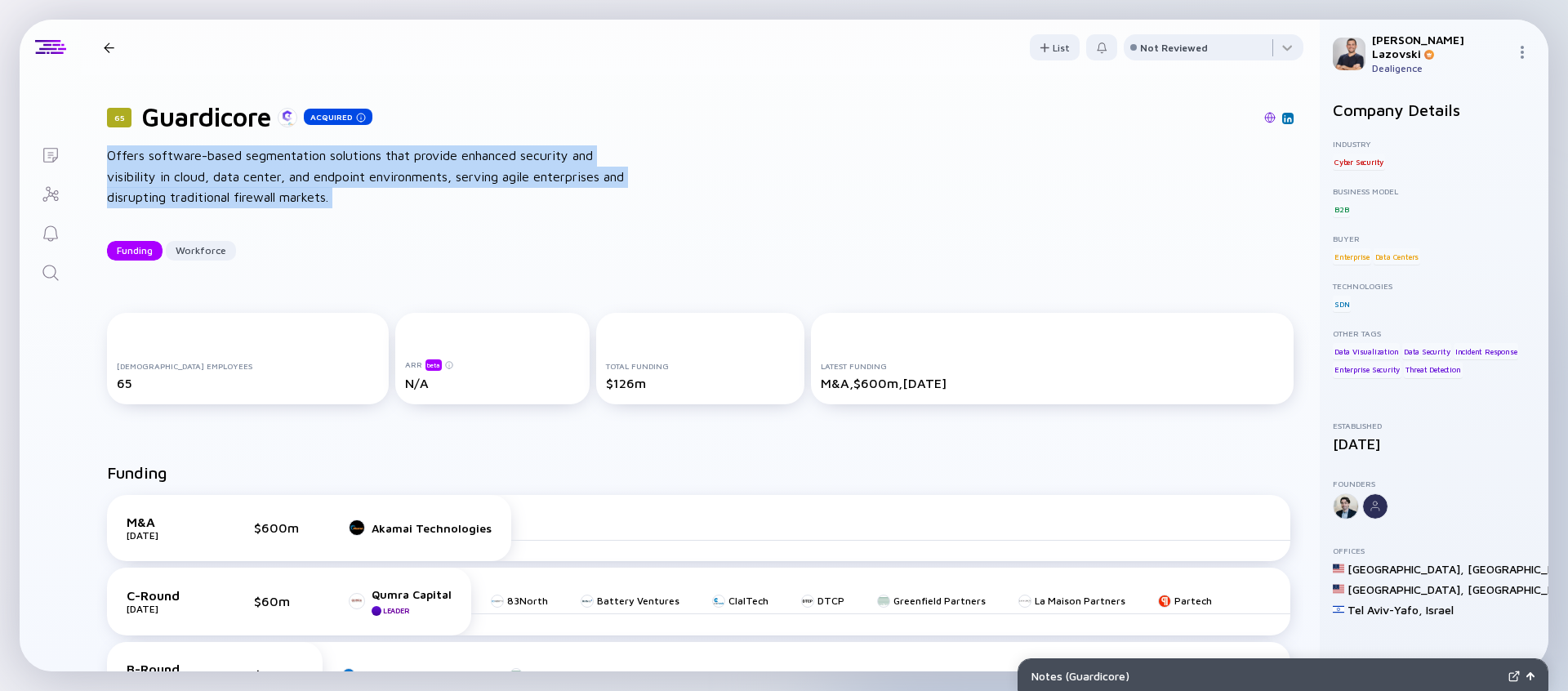
click at [308, 179] on div "Offers software-based segmentation solutions that provide enhanced security and…" at bounding box center [368, 177] width 523 height 63
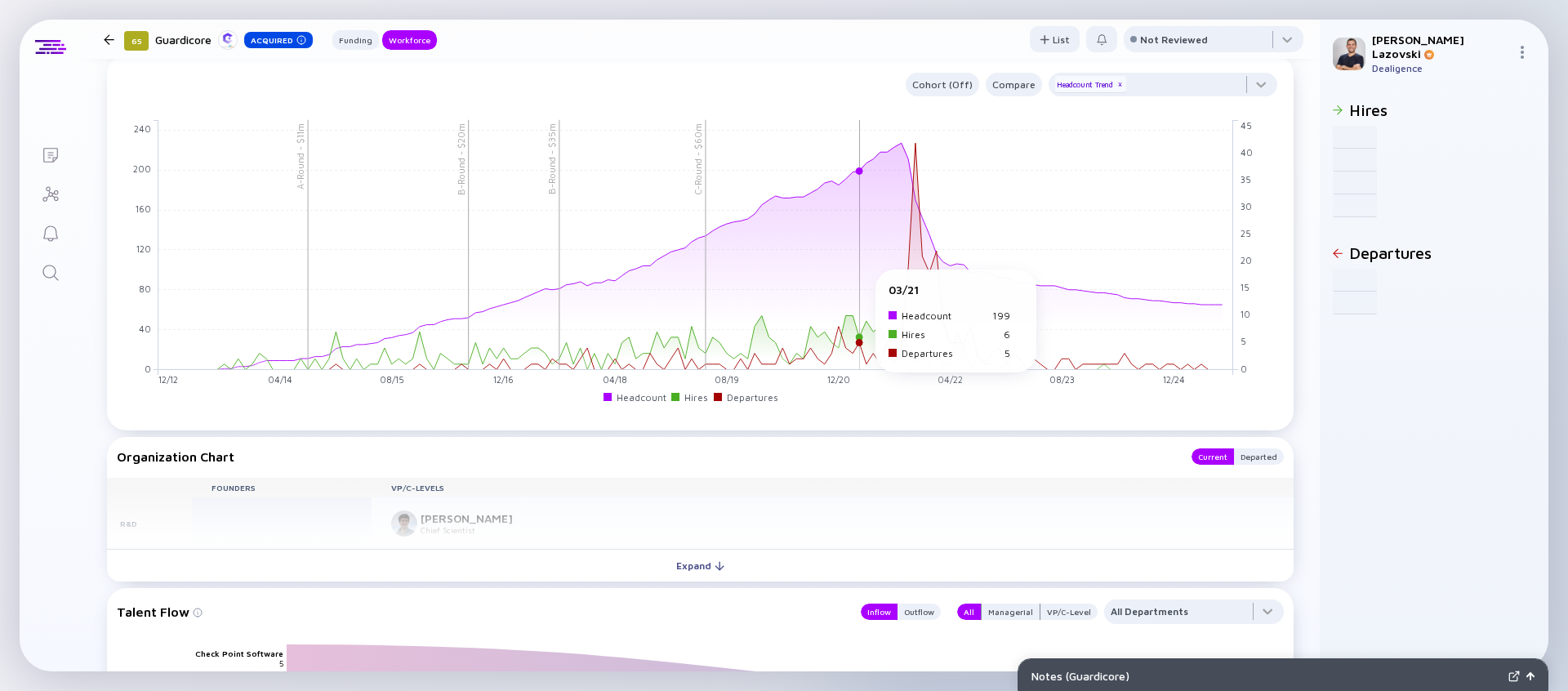
scroll to position [1219, 0]
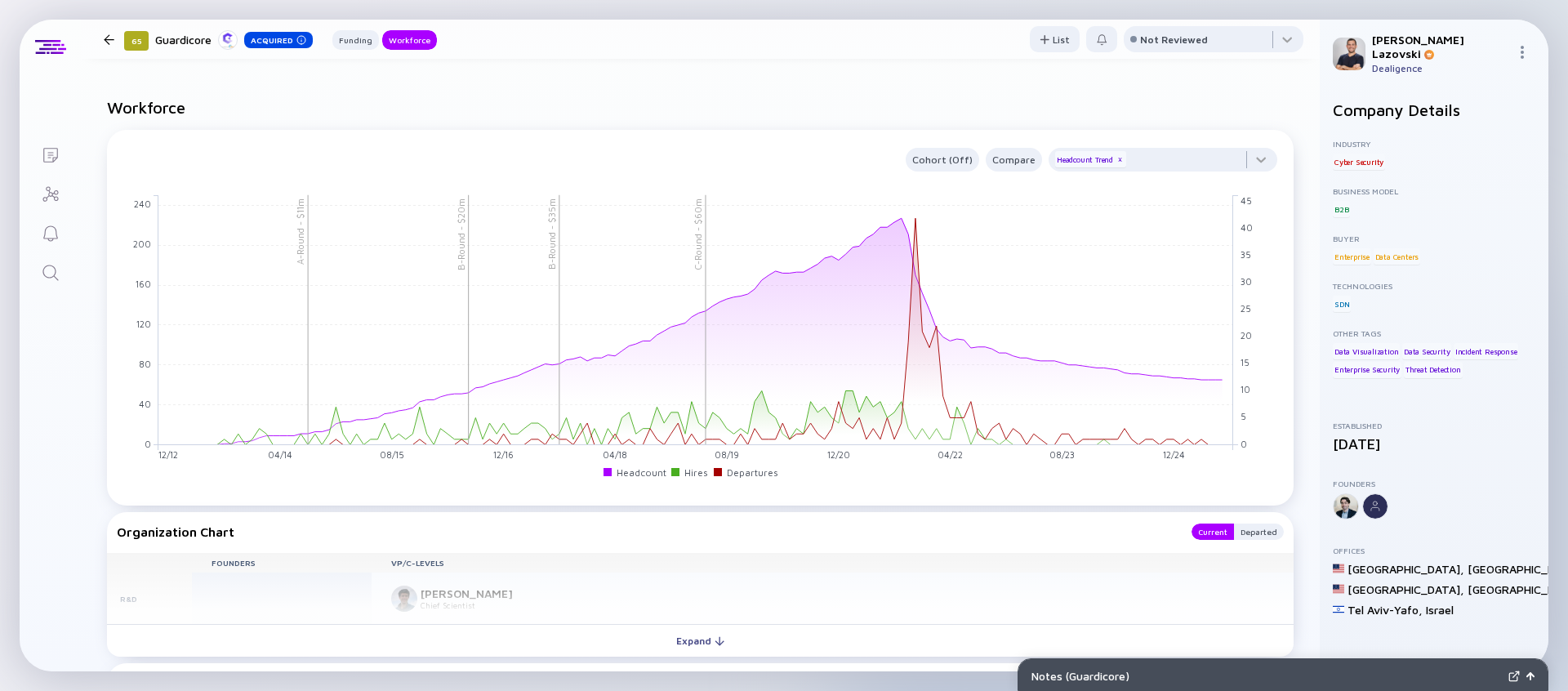
click at [110, 35] on div at bounding box center [109, 39] width 11 height 11
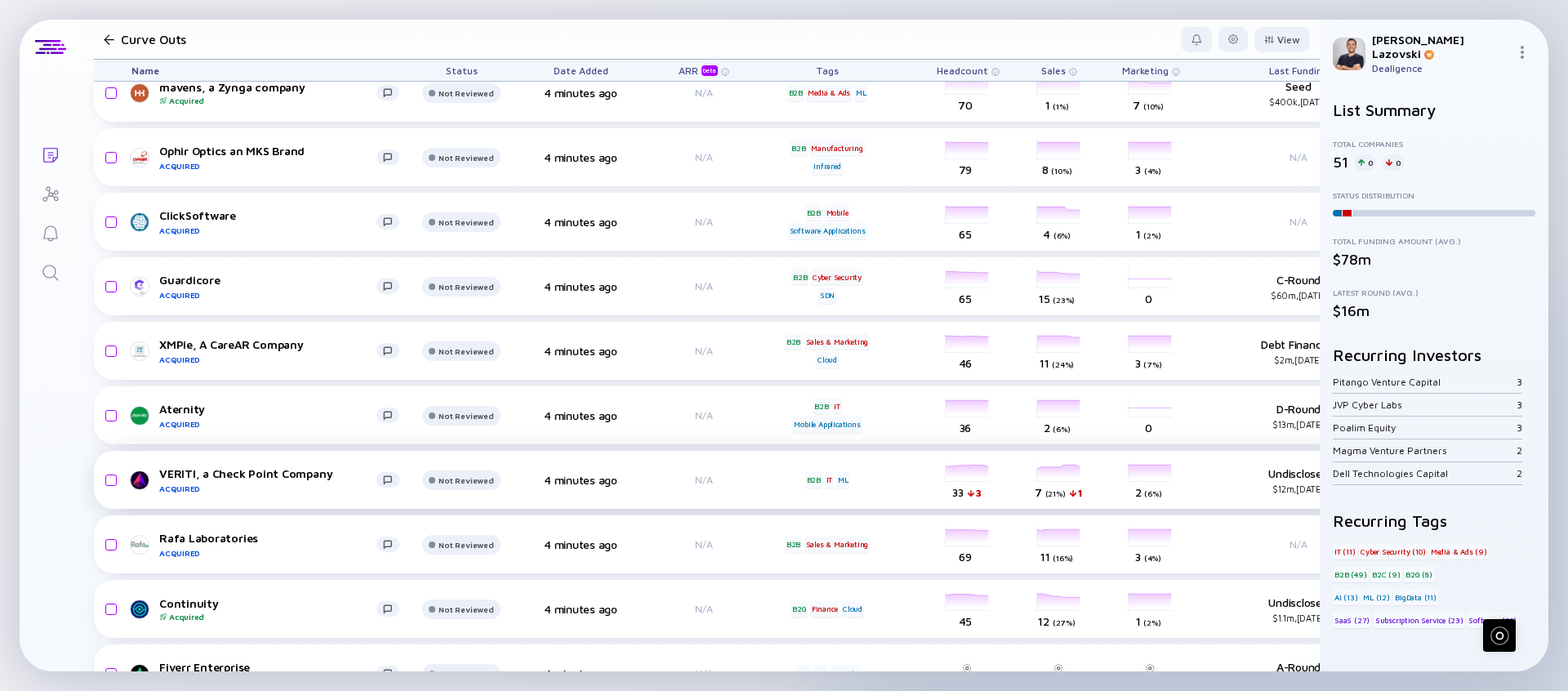
scroll to position [523, 0]
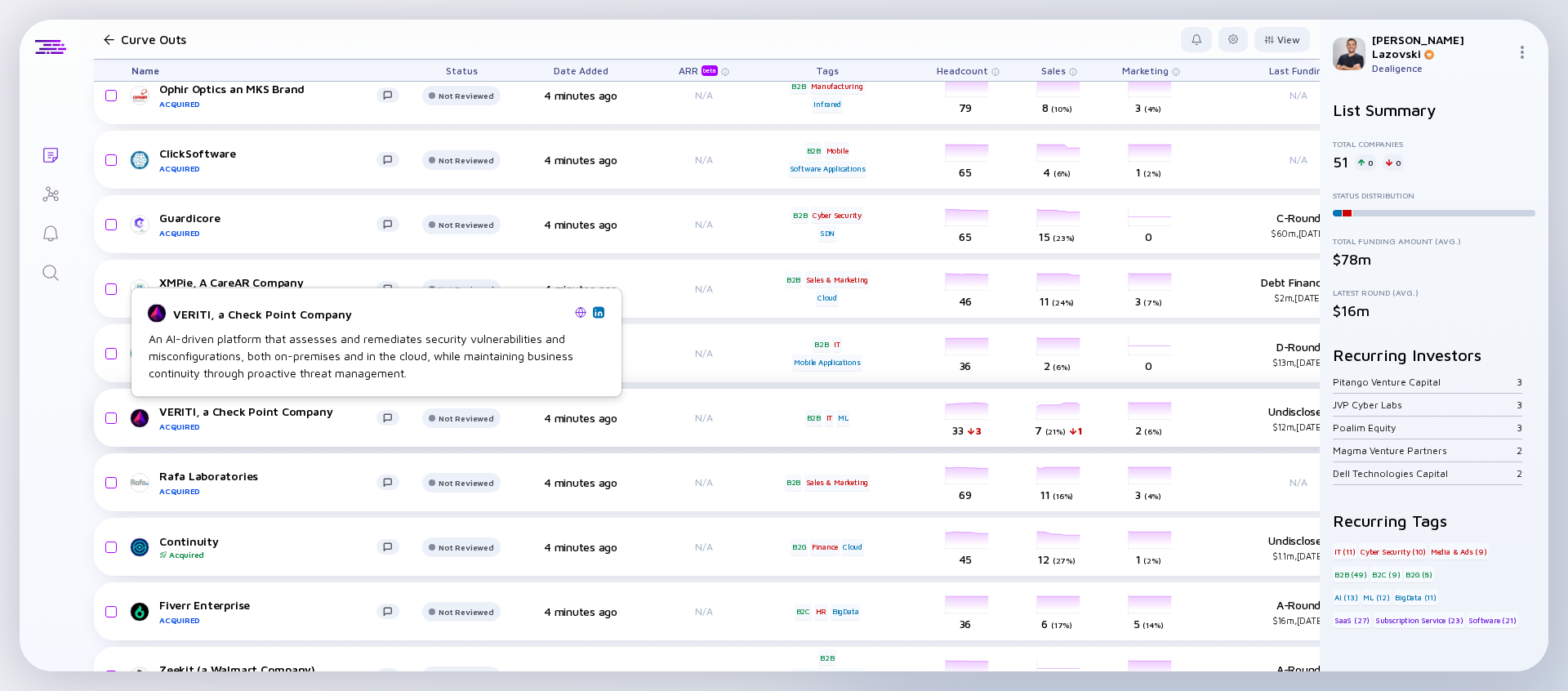
click at [221, 412] on div "VERITI, a Check Point Company Acquired" at bounding box center [268, 417] width 218 height 27
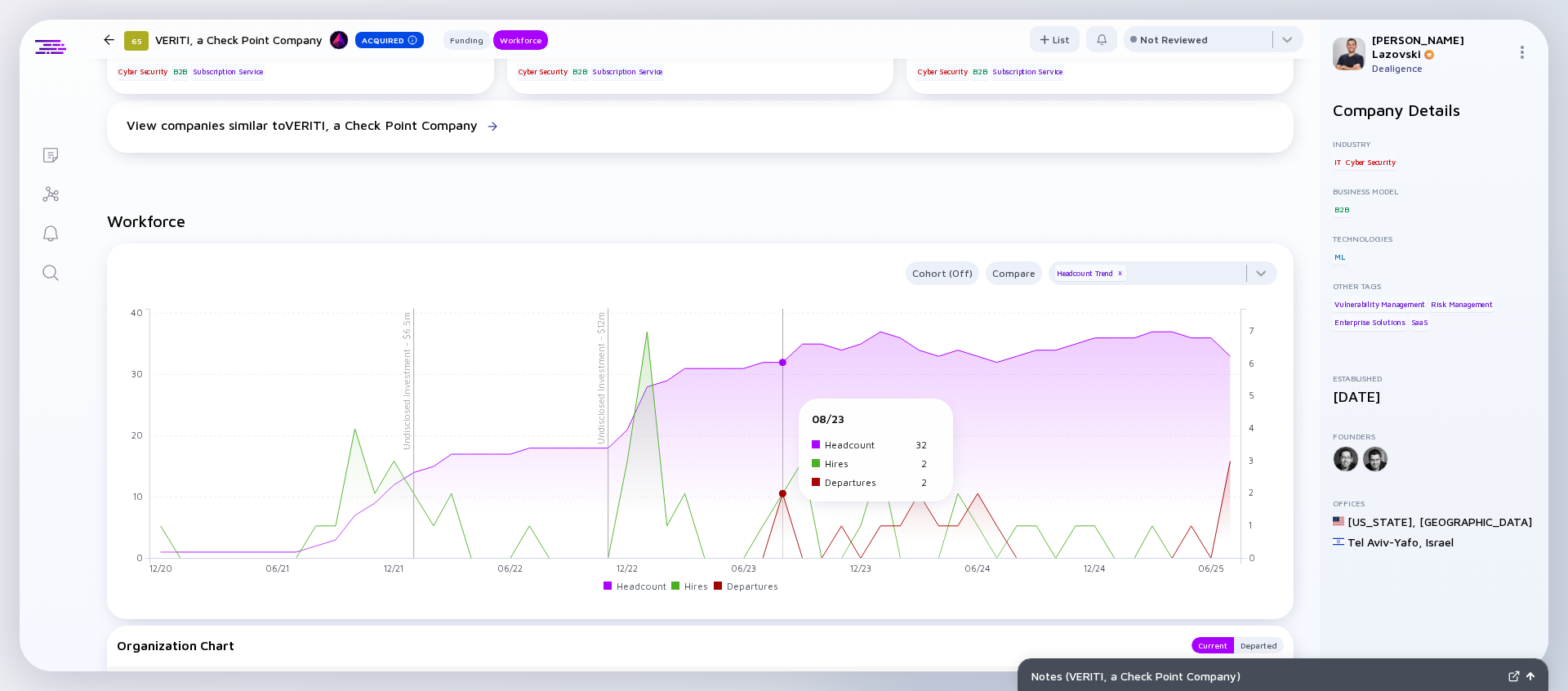
scroll to position [995, 0]
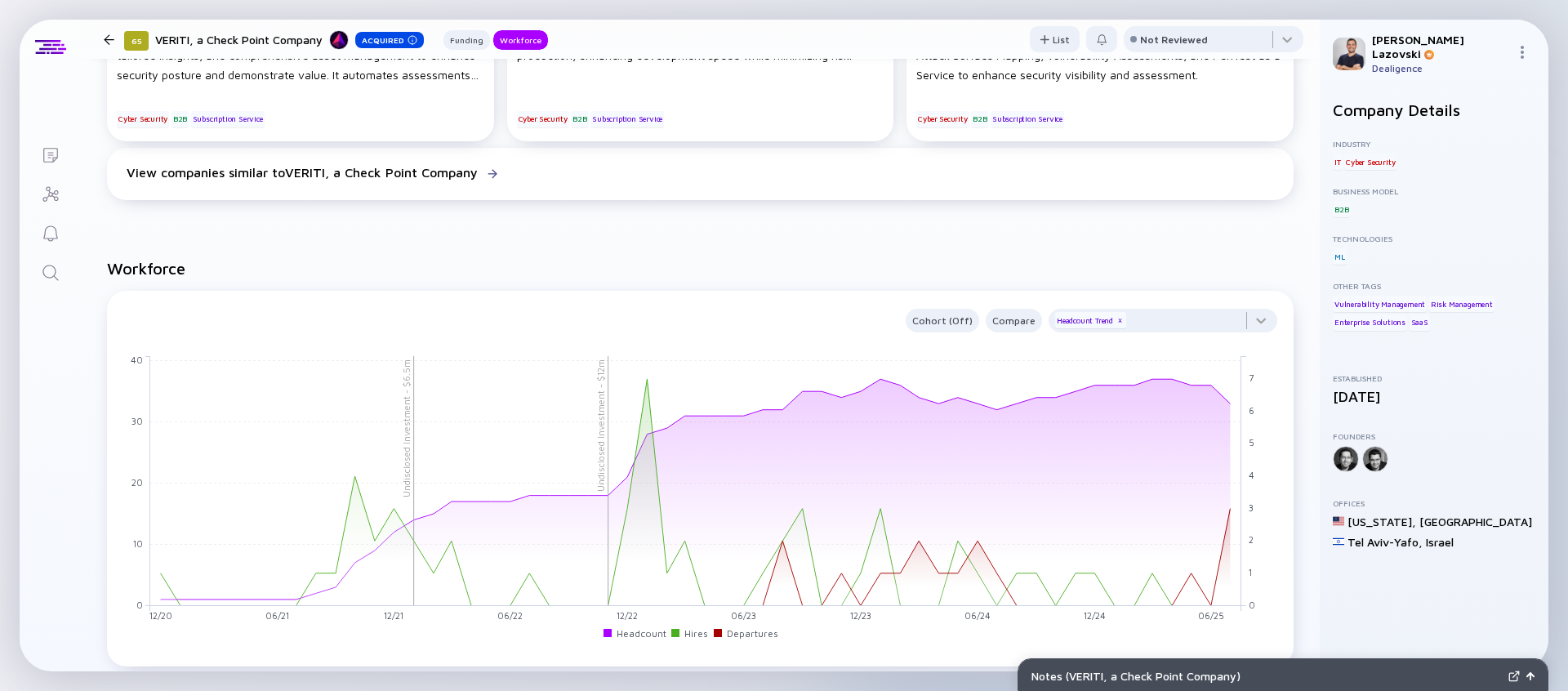
click at [111, 35] on div at bounding box center [109, 39] width 11 height 11
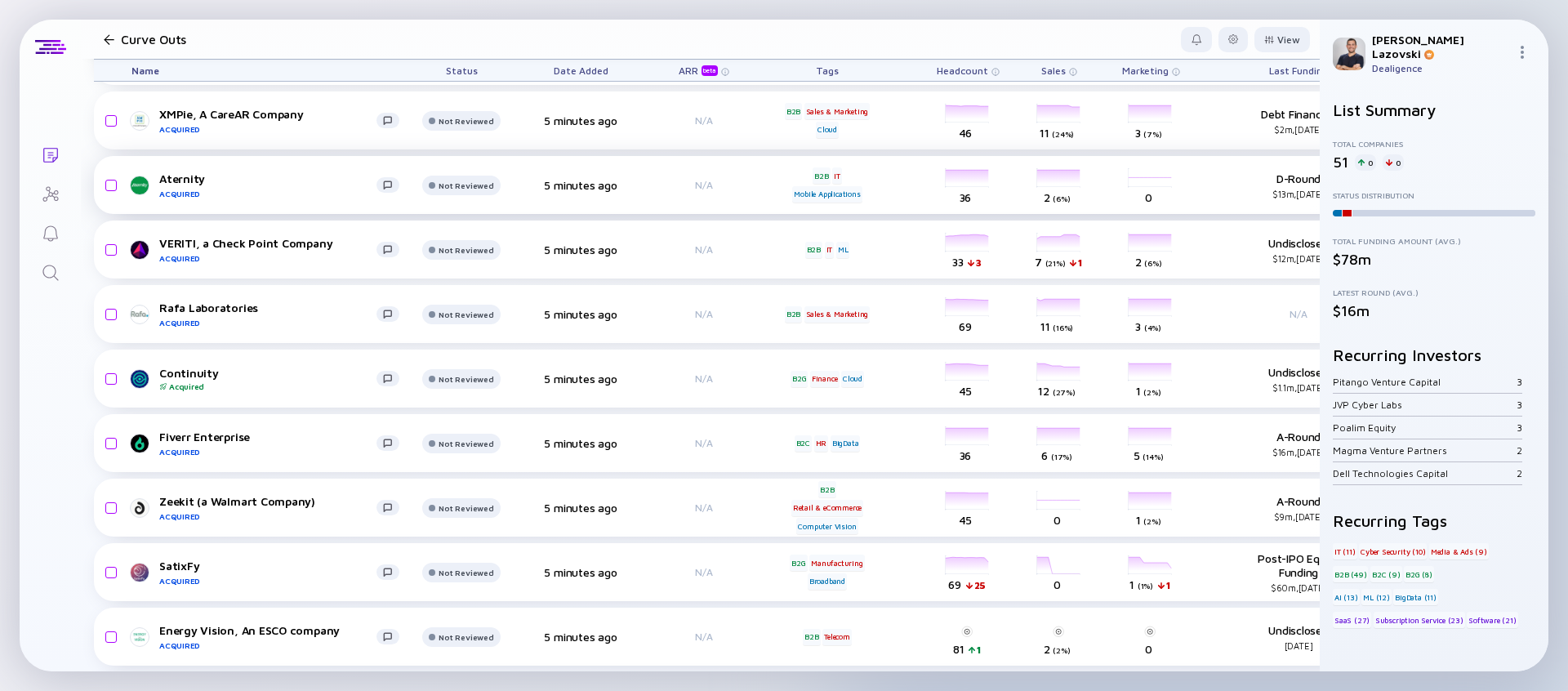
scroll to position [719, 0]
